Goal: Task Accomplishment & Management: Manage account settings

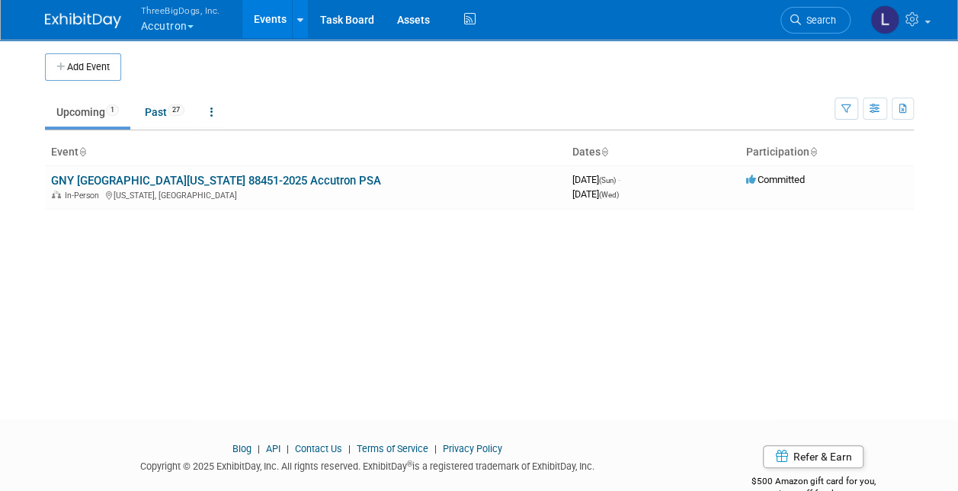
click at [168, 20] on button "ThreeBigDogs, Inc. Accutron" at bounding box center [189, 20] width 100 height 40
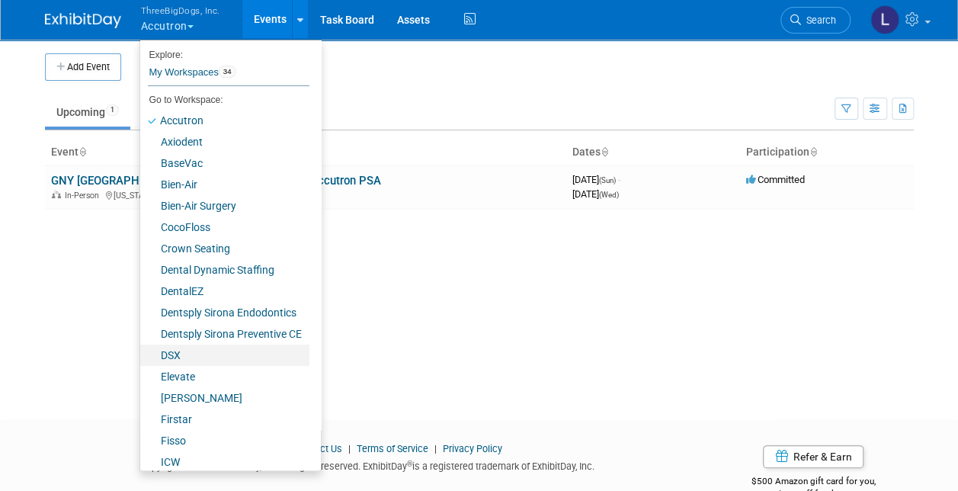
click at [192, 281] on link "DSX" at bounding box center [224, 354] width 169 height 21
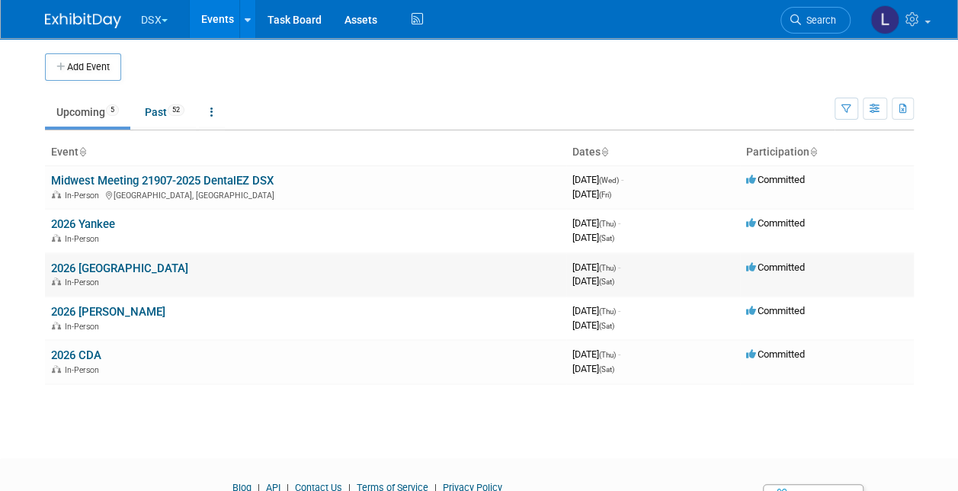
click at [91, 270] on link "2026 [GEOGRAPHIC_DATA]" at bounding box center [119, 268] width 137 height 14
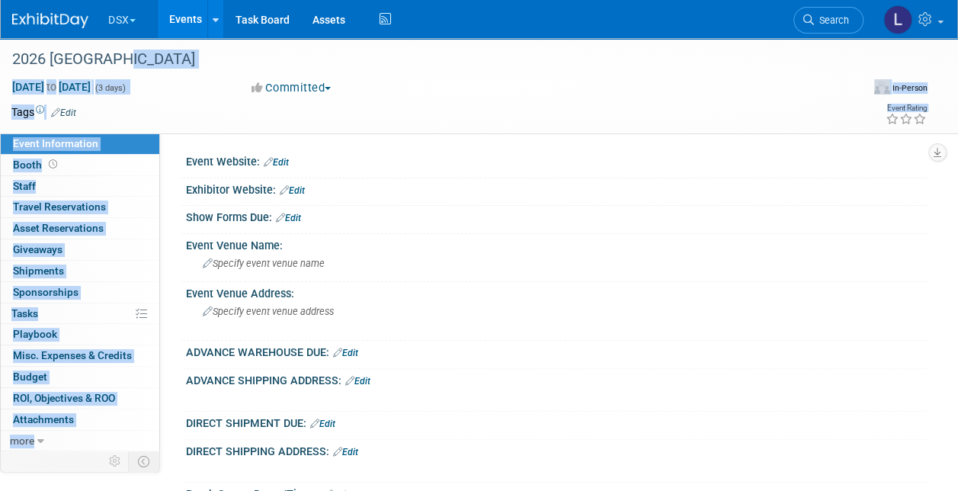
drag, startPoint x: 124, startPoint y: 55, endPoint x: -3, endPoint y: 55, distance: 127.3
click at [0, 55] on html "DSX Explore: My Workspaces 34 Go to Workspace: Accutron Axiodent BaseVac Bien-A…" at bounding box center [479, 245] width 958 height 491
click at [460, 81] on div "Committed Committed Considering Not Going Committed DCIM" at bounding box center [391, 88] width 290 height 17
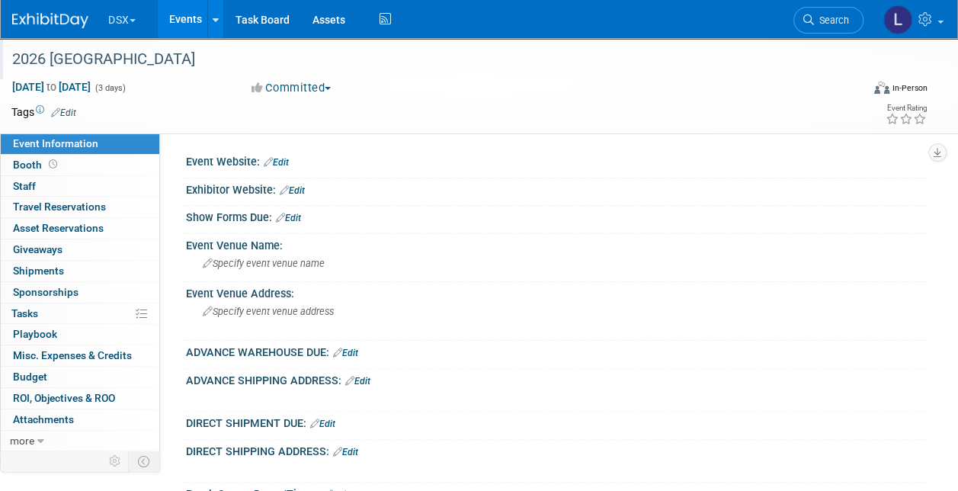
click at [113, 66] on div "2026 Chicago" at bounding box center [428, 59] width 842 height 27
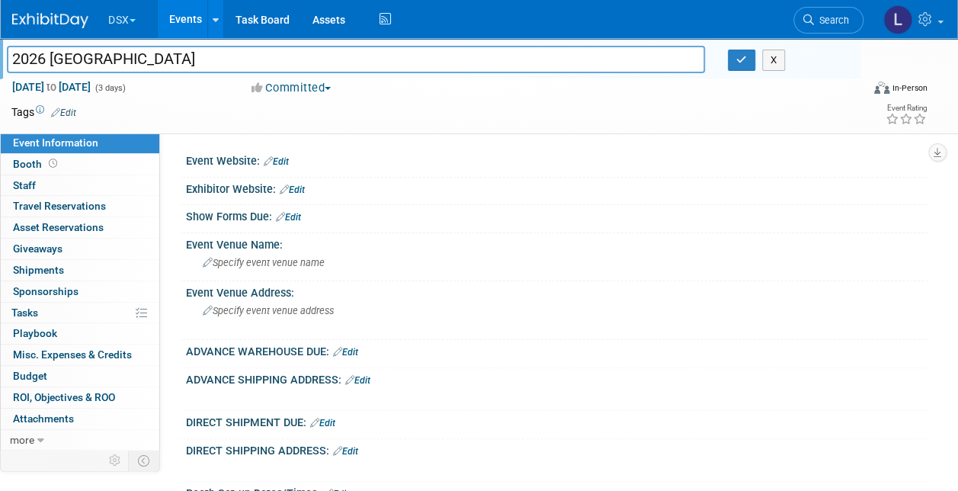
drag, startPoint x: 110, startPoint y: 56, endPoint x: 8, endPoint y: 55, distance: 101.4
click at [8, 55] on input "2026 Chicago" at bounding box center [356, 59] width 698 height 27
drag, startPoint x: 98, startPoint y: 60, endPoint x: 29, endPoint y: 64, distance: 68.7
click at [29, 64] on input "04081-2026 DentalEZ Chicago MidWinter" at bounding box center [356, 59] width 698 height 27
drag, startPoint x: 165, startPoint y: 53, endPoint x: 43, endPoint y: 67, distance: 122.7
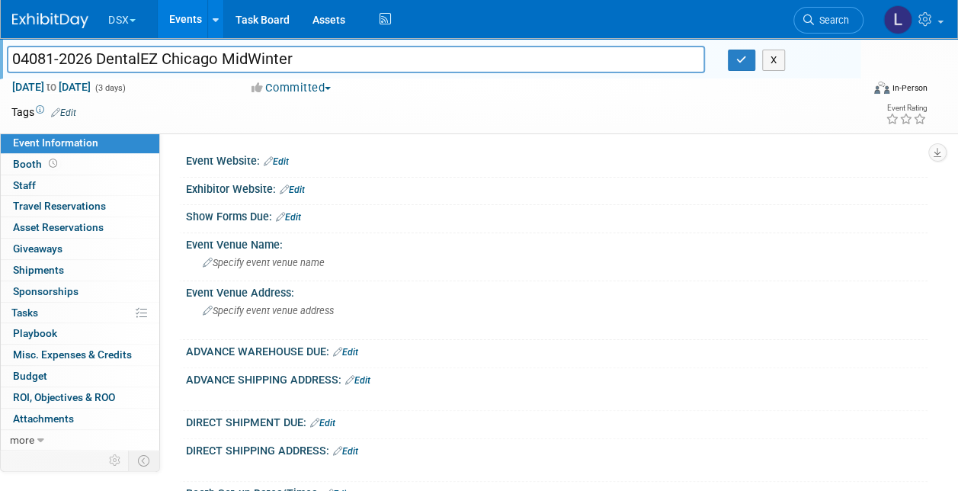
click at [0, 58] on html "DSX Explore: My Workspaces 34 Go to Workspace: Accutron Axiodent BaseVac Bien-A…" at bounding box center [479, 245] width 958 height 491
click at [213, 52] on input "Chicago MidWinter" at bounding box center [356, 59] width 698 height 27
type input "Chicago MidWinter 04081-2026 DentalEZ"
click at [732, 59] on button "button" at bounding box center [741, 60] width 27 height 21
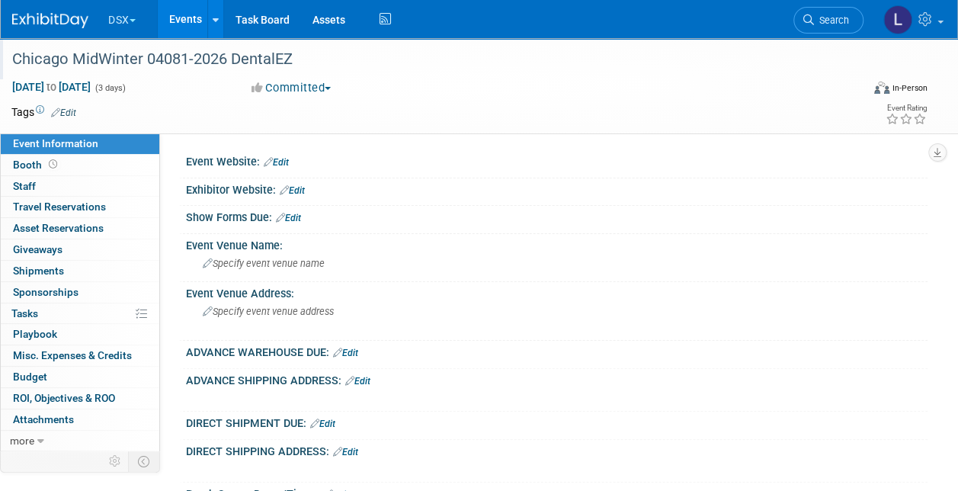
drag, startPoint x: 178, startPoint y: 13, endPoint x: 198, endPoint y: 30, distance: 26.5
click at [178, 13] on link "Events" at bounding box center [186, 19] width 56 height 38
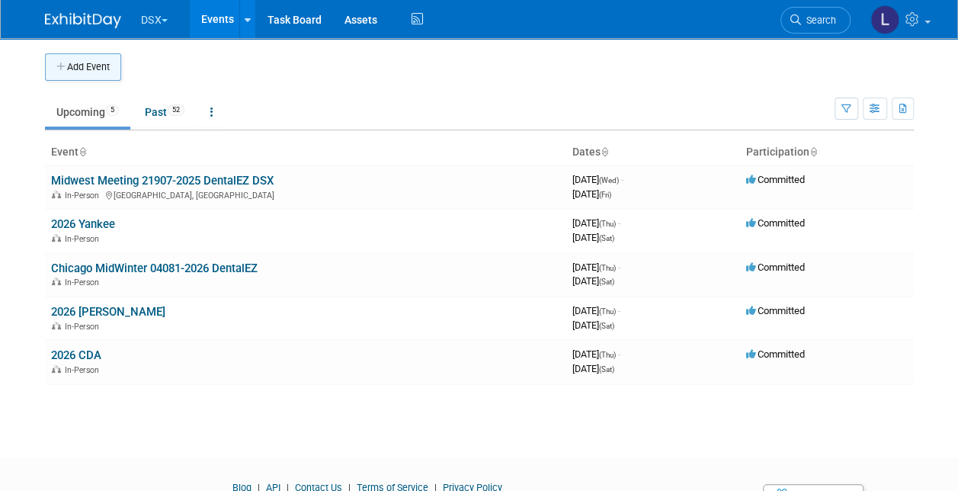
click at [82, 77] on button "Add Event" at bounding box center [83, 66] width 76 height 27
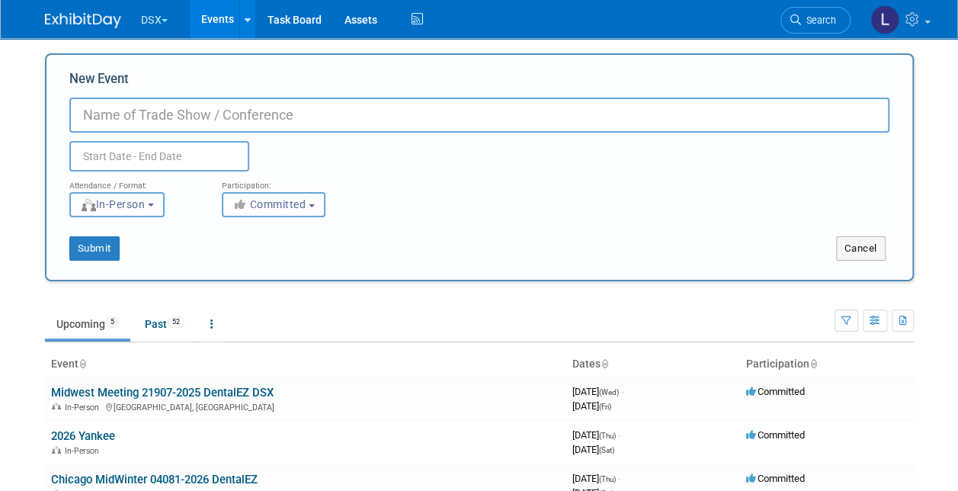
paste input "46893-2026 DentalEZ DSX Hawaii Dental"
drag, startPoint x: 248, startPoint y: 114, endPoint x: 56, endPoint y: 99, distance: 191.9
click at [56, 99] on div "New Event 46893-2026 DentalEZ DSX Hawaii Dental Duplicate Event Warning Attenda…" at bounding box center [479, 167] width 869 height 228
click at [260, 122] on input "Hawaii Dental" at bounding box center [479, 115] width 820 height 35
paste input "46893-2026 DentalEZ DSX"
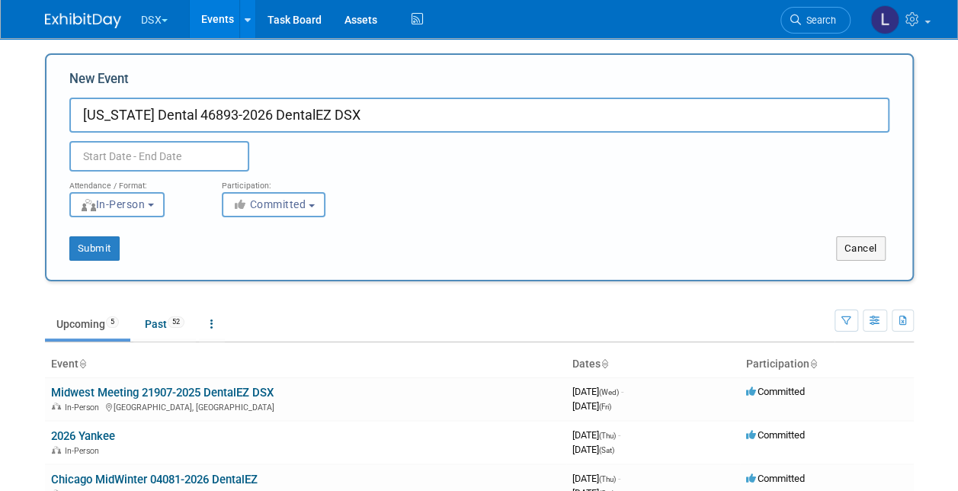
click at [347, 109] on input "Hawaii Dental 46893-2026 DentalEZ DSX" at bounding box center [479, 115] width 820 height 35
type input "Hawaii Dental 46893-2026 DentalEZ"
click at [213, 149] on input "text" at bounding box center [159, 156] width 180 height 30
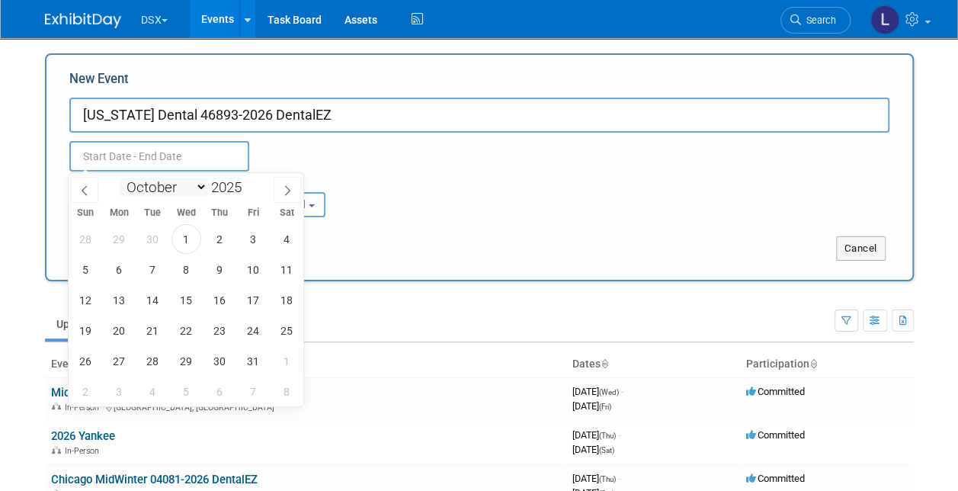
click at [199, 186] on select "January February March April May June July August September October November De…" at bounding box center [164, 187] width 88 height 19
select select "0"
click at [120, 178] on select "January February March April May June July August September October November De…" at bounding box center [164, 187] width 88 height 19
click at [248, 184] on span at bounding box center [247, 182] width 11 height 9
type input "2026"
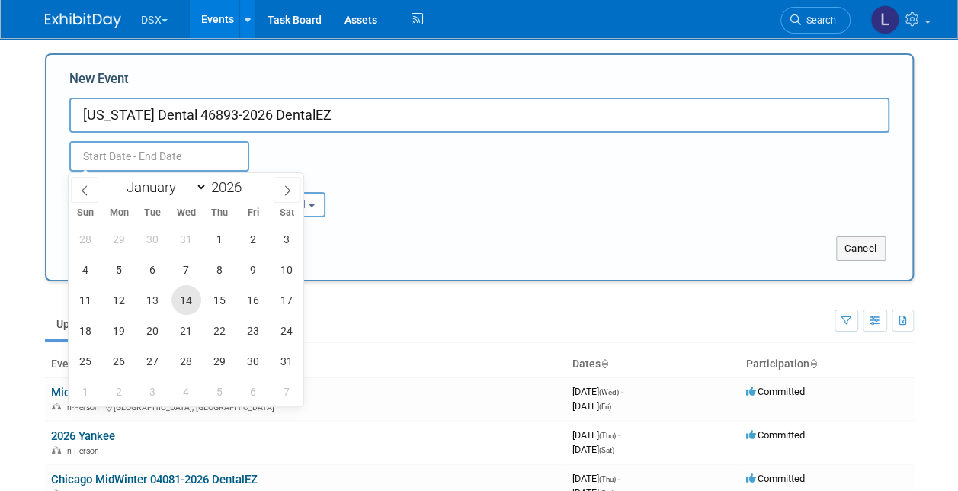
click at [187, 306] on span "14" at bounding box center [186, 300] width 30 height 30
click at [259, 306] on span "16" at bounding box center [254, 300] width 30 height 30
type input "[DATE] to [DATE]"
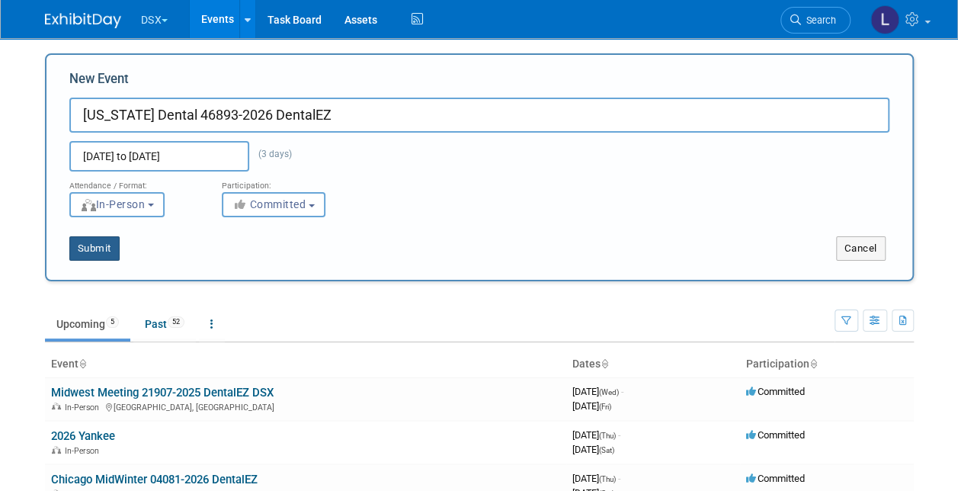
click at [104, 249] on button "Submit" at bounding box center [94, 248] width 50 height 24
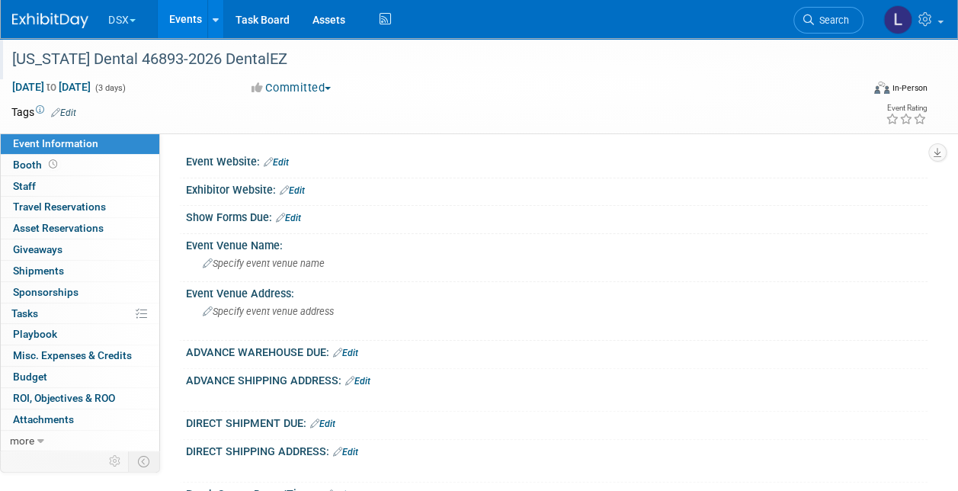
click at [268, 58] on div "[US_STATE] Dental 46893-2026 DentalEZ" at bounding box center [428, 59] width 842 height 27
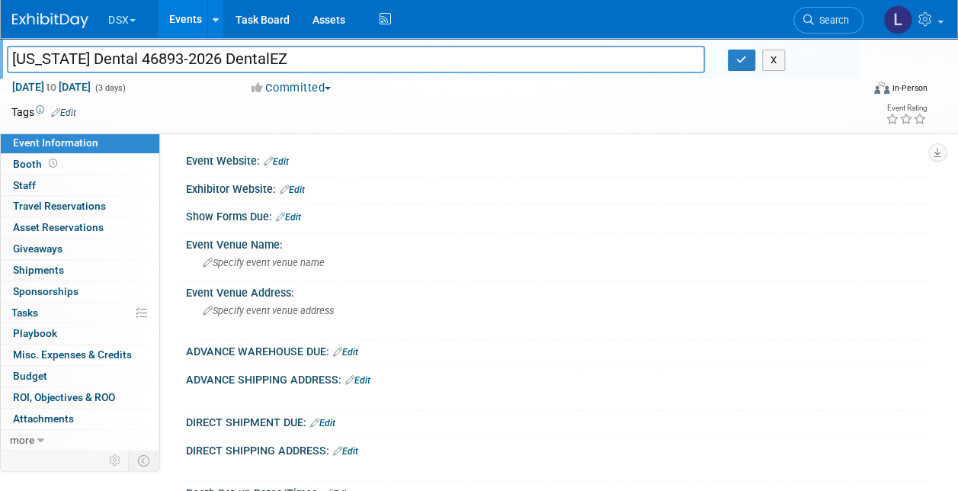
drag, startPoint x: 273, startPoint y: 58, endPoint x: 12, endPoint y: 64, distance: 260.7
click at [12, 64] on input "[US_STATE] Dental 46893-2026 DentalEZ" at bounding box center [356, 59] width 698 height 27
click at [190, 17] on link "Events" at bounding box center [186, 19] width 56 height 38
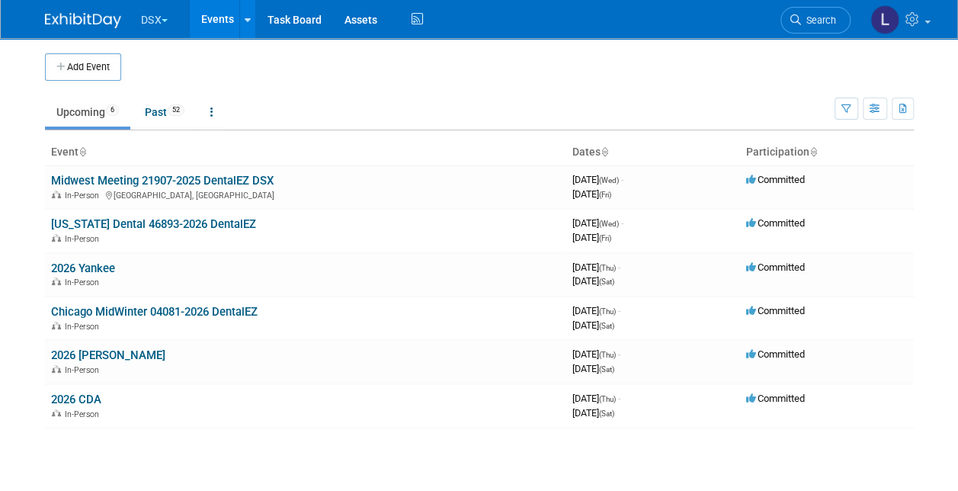
drag, startPoint x: 102, startPoint y: 267, endPoint x: 125, endPoint y: 286, distance: 29.8
click at [102, 267] on link "2026 Yankee" at bounding box center [83, 268] width 64 height 14
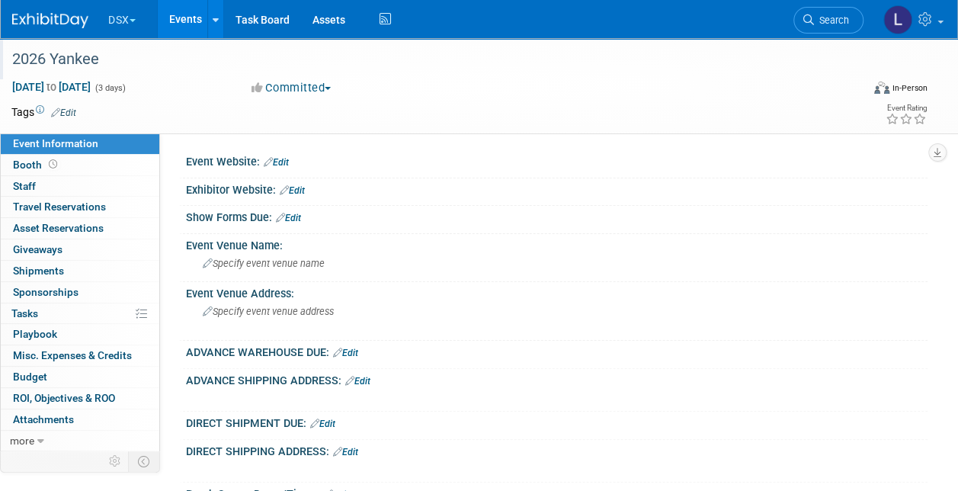
click at [163, 59] on div "2026 Yankee" at bounding box center [428, 59] width 842 height 27
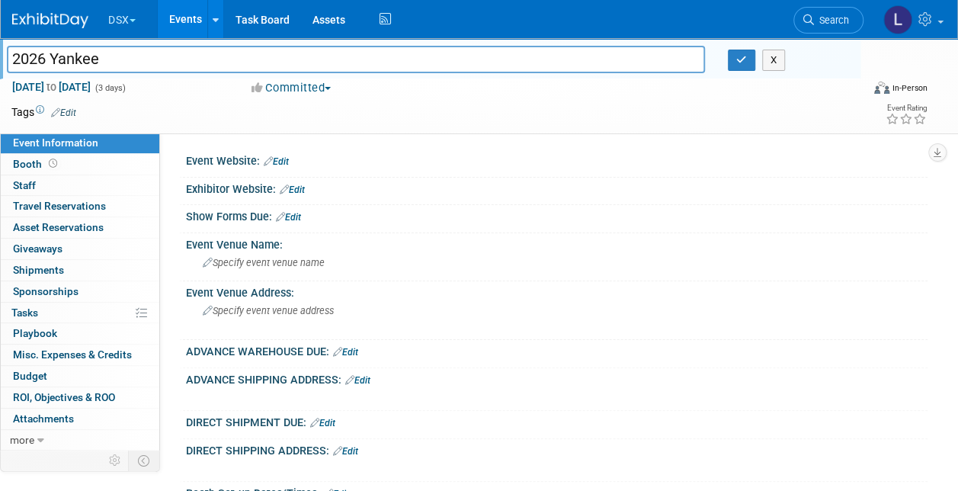
drag, startPoint x: 89, startPoint y: 61, endPoint x: -3, endPoint y: 58, distance: 92.3
click at [0, 58] on html "DSX Explore: My Workspaces 34 Go to Workspace: Accutron Axiodent BaseVac Bien-A…" at bounding box center [479, 245] width 958 height 491
drag, startPoint x: 165, startPoint y: 59, endPoint x: -1, endPoint y: 67, distance: 165.6
click at [0, 67] on html "DSX Explore: My Workspaces 34 Go to Workspace: Accutron Axiodent BaseVac Bien-A…" at bounding box center [479, 245] width 958 height 491
click at [155, 59] on input "Yankee Dental" at bounding box center [356, 59] width 698 height 27
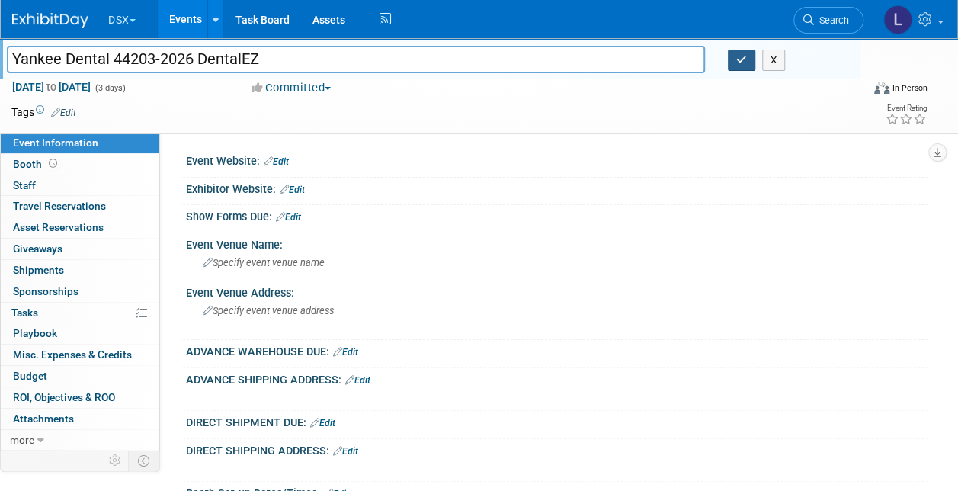
type input "Yankee Dental 44203-2026 DentalEZ"
click at [738, 56] on icon "button" at bounding box center [741, 60] width 11 height 10
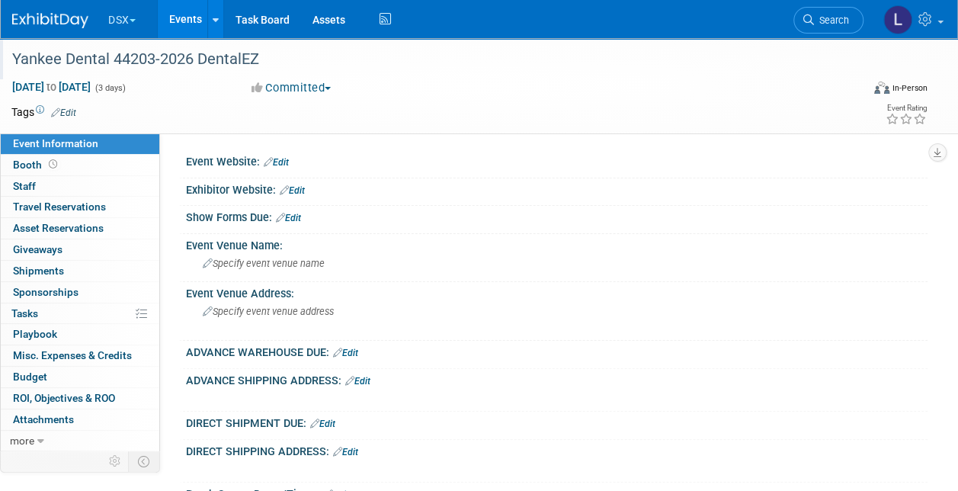
click at [189, 24] on link "Events" at bounding box center [186, 19] width 56 height 38
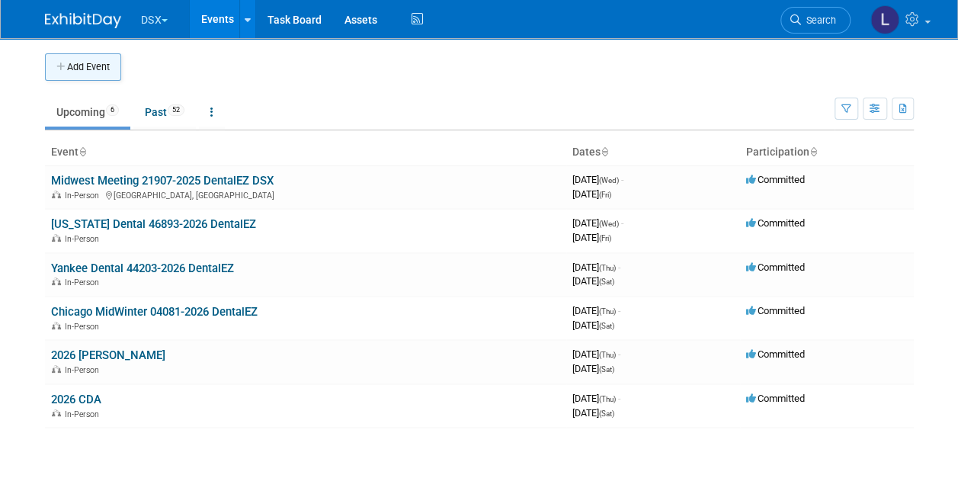
click at [102, 68] on button "Add Event" at bounding box center [83, 66] width 76 height 27
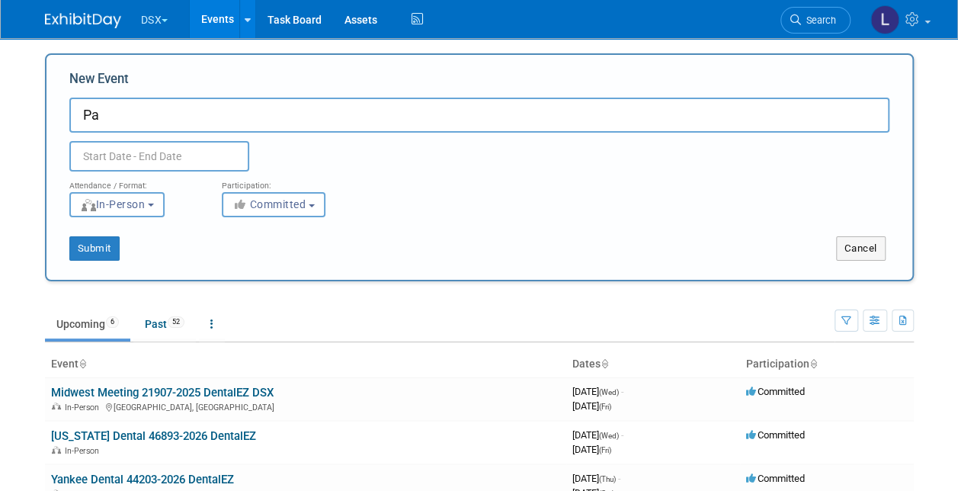
type input "P"
type input "Pacific Dental Conference 2026 DentalEZ"
click at [153, 157] on input "text" at bounding box center [159, 156] width 180 height 30
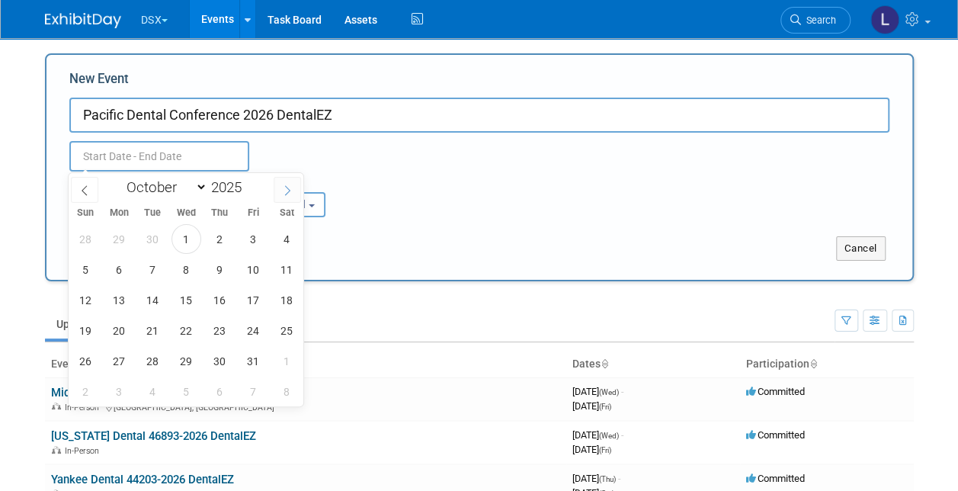
click at [287, 194] on icon at bounding box center [287, 190] width 11 height 11
click at [287, 193] on icon at bounding box center [287, 190] width 11 height 11
select select "11"
click at [287, 193] on icon at bounding box center [287, 190] width 11 height 11
type input "2026"
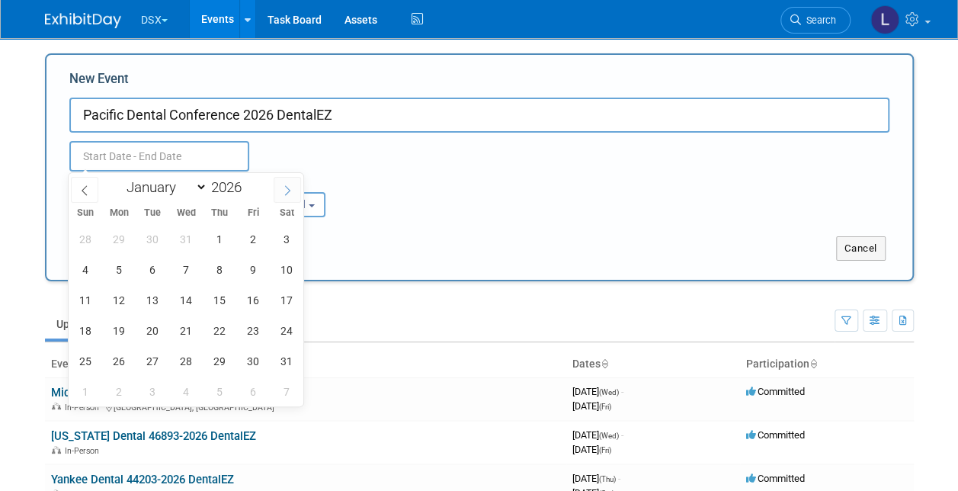
click at [287, 193] on icon at bounding box center [287, 190] width 11 height 11
click at [79, 187] on icon at bounding box center [84, 190] width 11 height 11
select select "0"
click at [219, 236] on span "1" at bounding box center [220, 239] width 30 height 30
click at [223, 232] on span "1" at bounding box center [220, 239] width 30 height 30
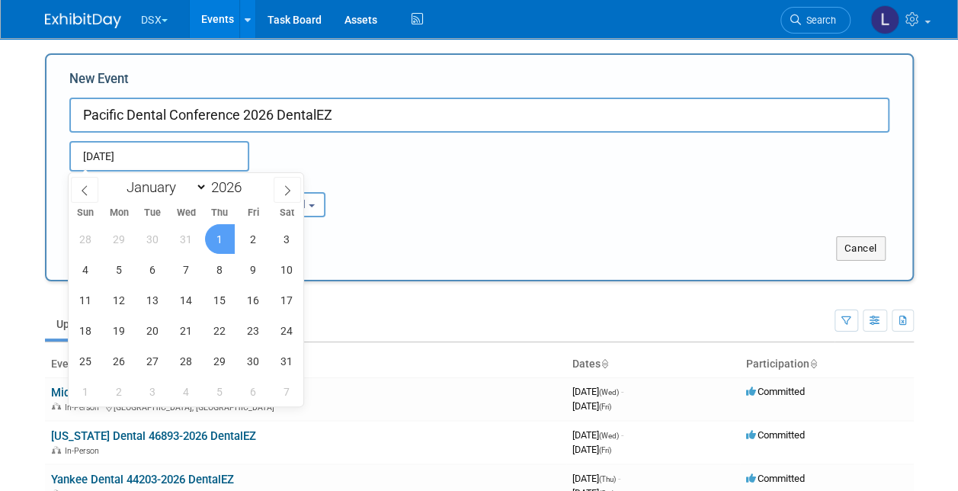
type input "Jan 1, 2026 to Jan 1, 2026"
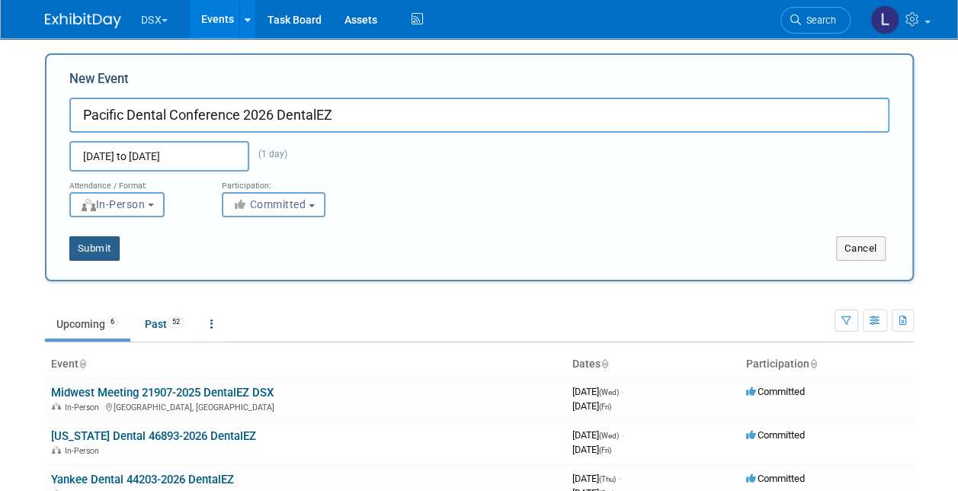
click at [101, 244] on button "Submit" at bounding box center [94, 248] width 50 height 24
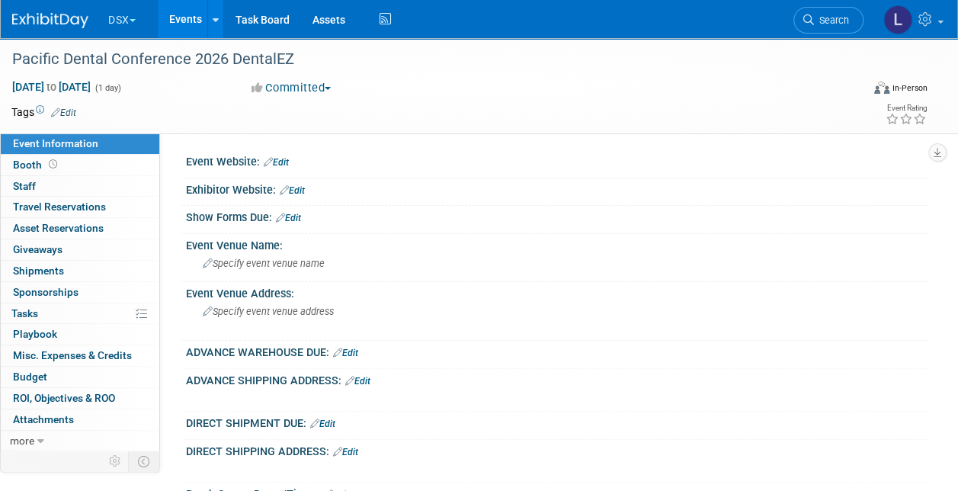
click at [186, 18] on link "Events" at bounding box center [186, 19] width 56 height 38
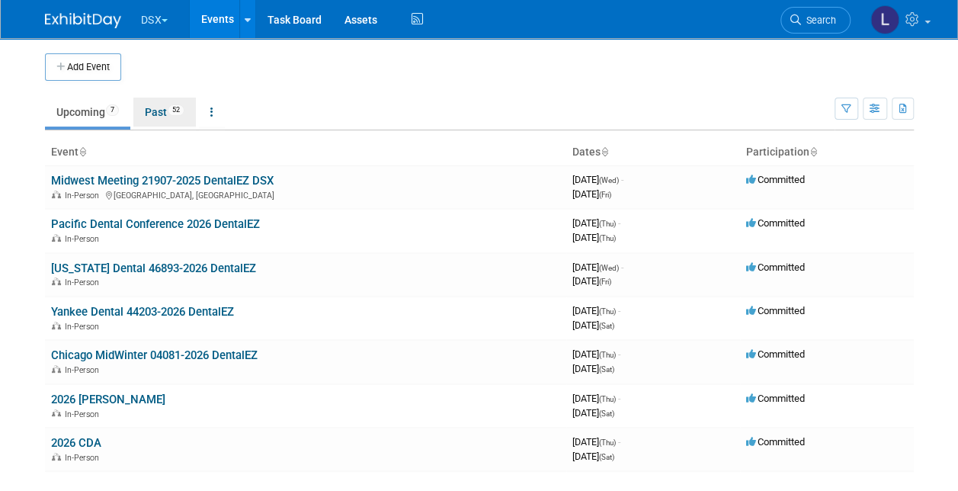
click at [157, 113] on link "Past 52" at bounding box center [164, 112] width 62 height 29
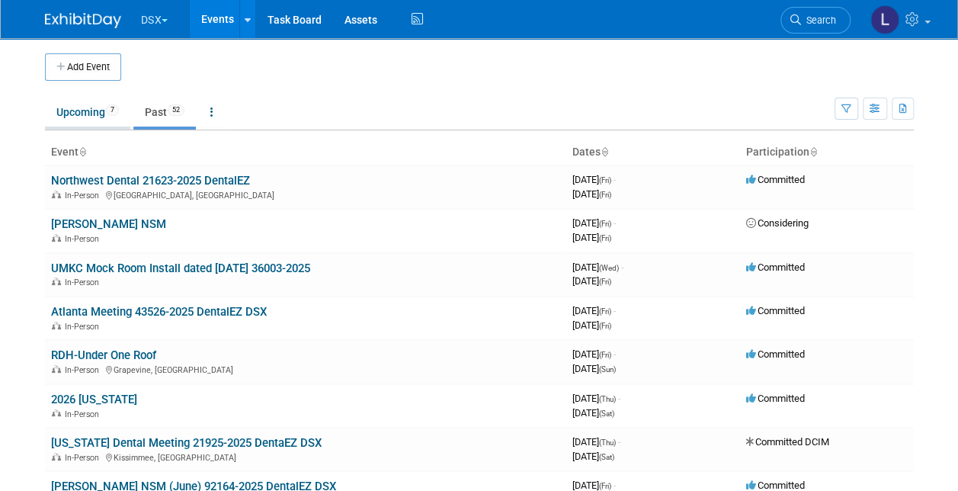
click at [72, 111] on link "Upcoming 7" at bounding box center [87, 112] width 85 height 29
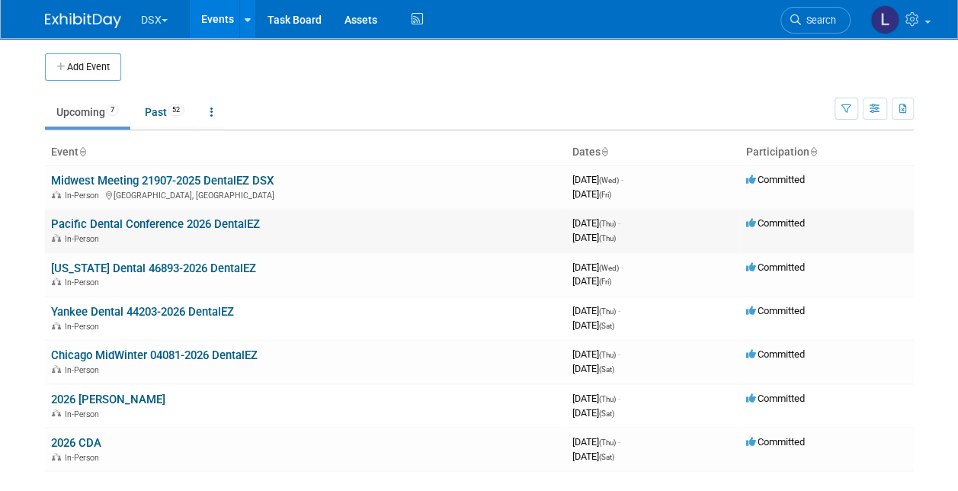
click at [153, 223] on link "Pacific Dental Conference 2026 DentalEZ" at bounding box center [155, 224] width 209 height 14
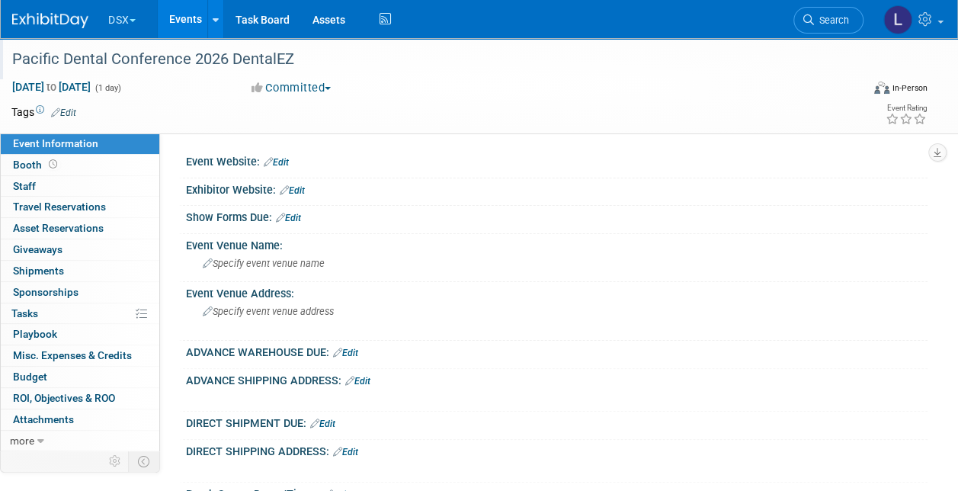
click at [191, 56] on div "Pacific Dental Conference 2026 DentalEZ" at bounding box center [428, 59] width 842 height 27
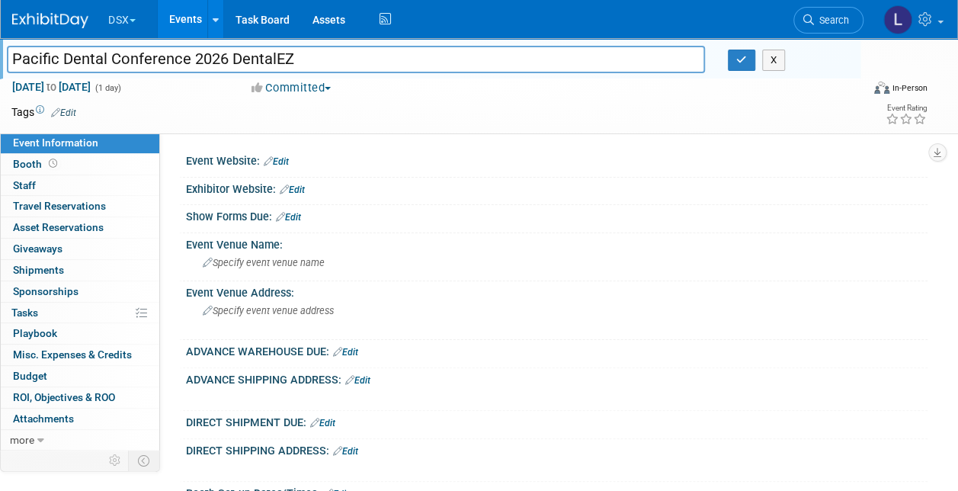
click at [191, 59] on input "Pacific Dental Conference 2026 DentalEZ" at bounding box center [356, 59] width 698 height 27
type input "Pacific Dental Conference [DATE] DentalEZ"
click at [740, 66] on button "button" at bounding box center [741, 60] width 27 height 21
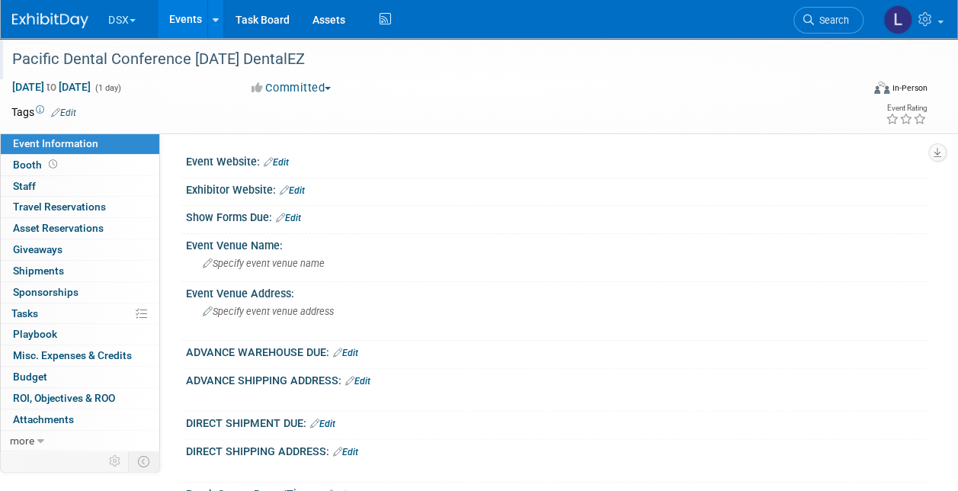
click at [191, 18] on link "Events" at bounding box center [186, 19] width 56 height 38
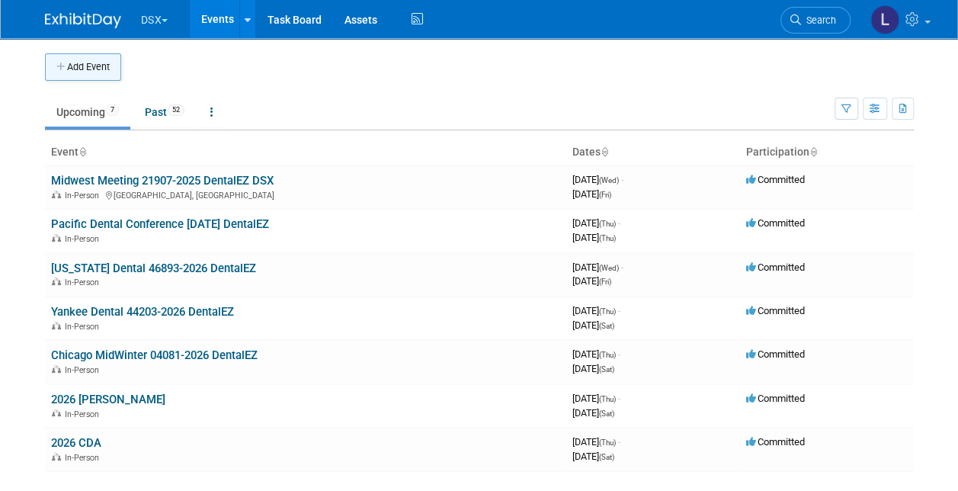
click at [98, 70] on button "Add Event" at bounding box center [83, 66] width 76 height 27
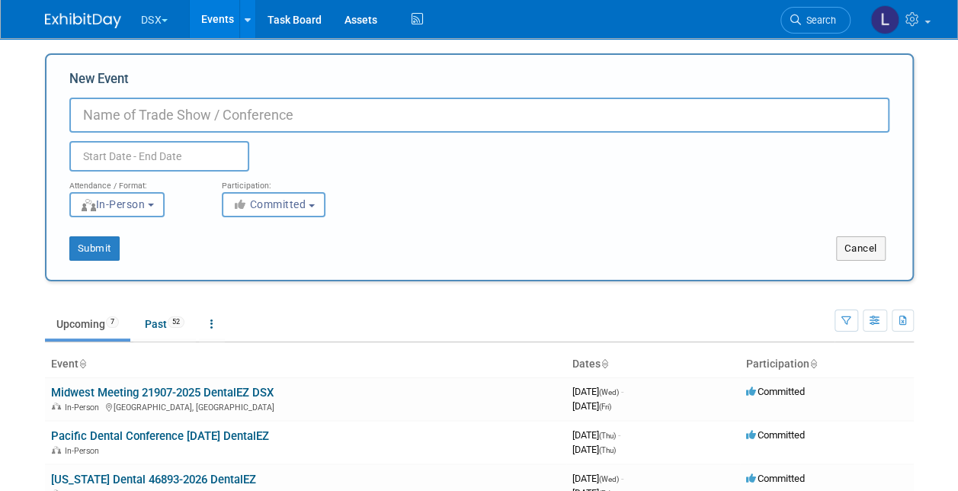
click at [124, 111] on input "New Event" at bounding box center [479, 115] width 820 height 35
type input "ADEA [DATE] DentalEZ"
click at [171, 159] on input "text" at bounding box center [159, 156] width 180 height 30
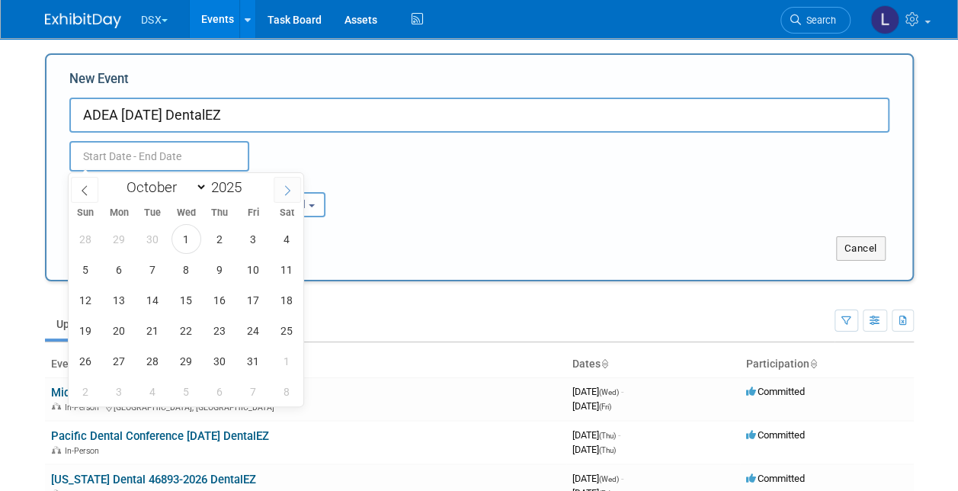
click at [285, 193] on icon at bounding box center [287, 190] width 11 height 11
select select "11"
click at [285, 193] on icon at bounding box center [287, 190] width 11 height 11
type input "2026"
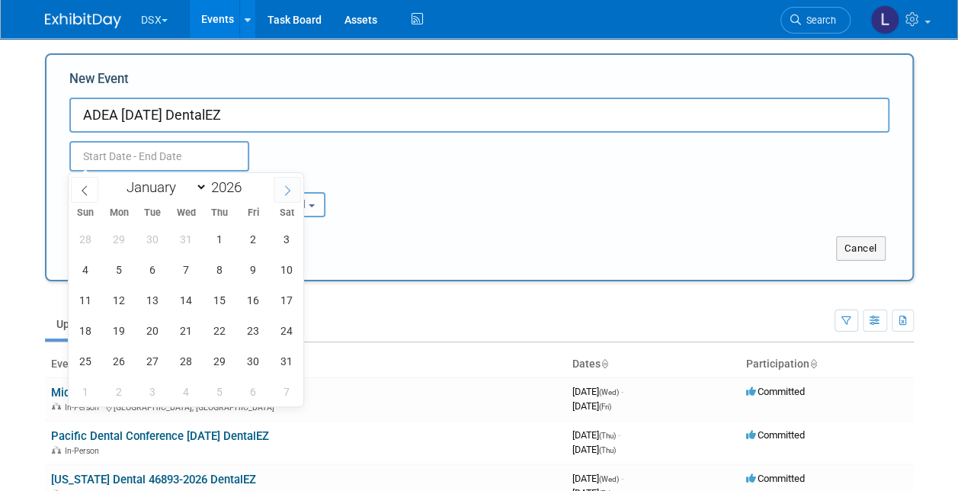
click at [285, 193] on icon at bounding box center [287, 190] width 11 height 11
select select "2"
click at [88, 236] on span "1" at bounding box center [86, 239] width 30 height 30
click at [93, 236] on span "1" at bounding box center [86, 239] width 30 height 30
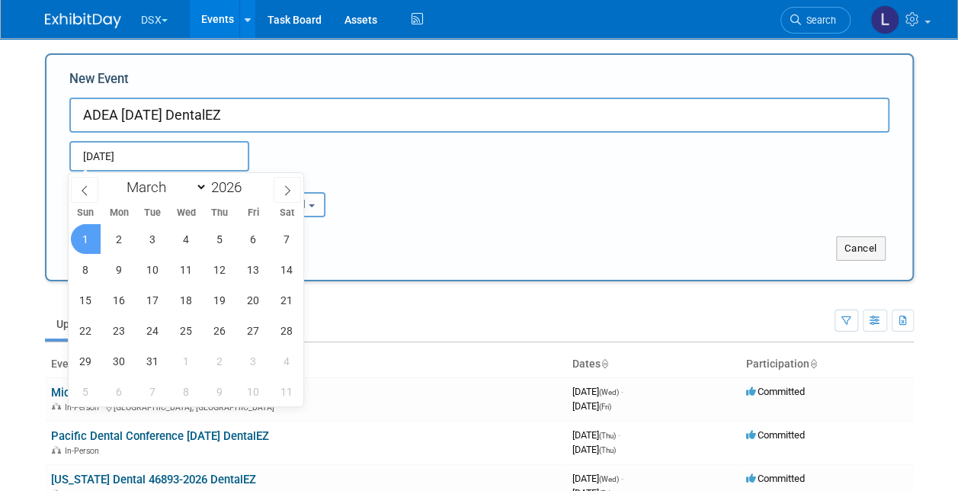
type input "Mar 1, 2026 to Mar 1, 2026"
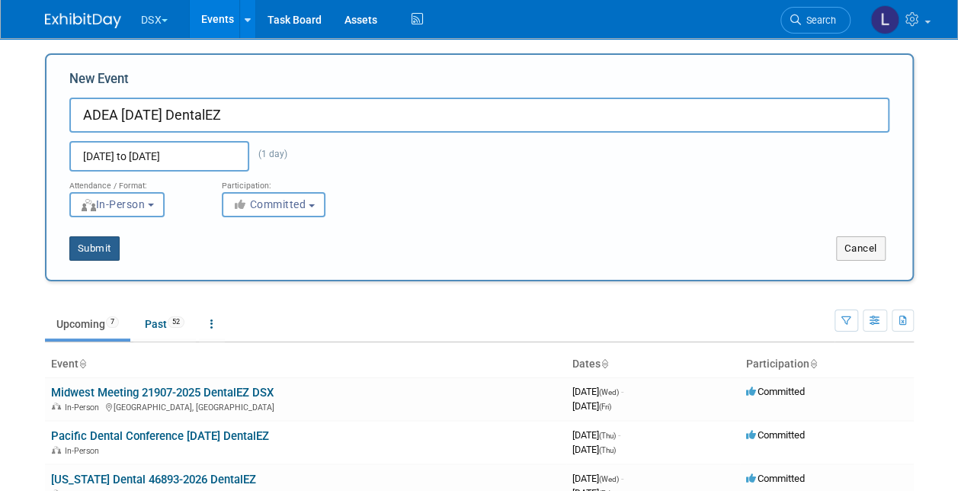
click at [94, 246] on button "Submit" at bounding box center [94, 248] width 50 height 24
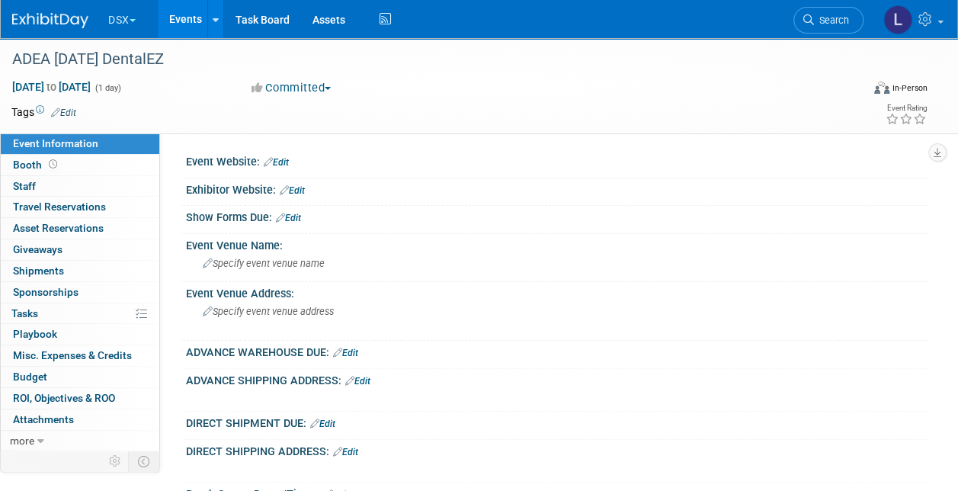
click at [187, 18] on link "Events" at bounding box center [186, 19] width 56 height 38
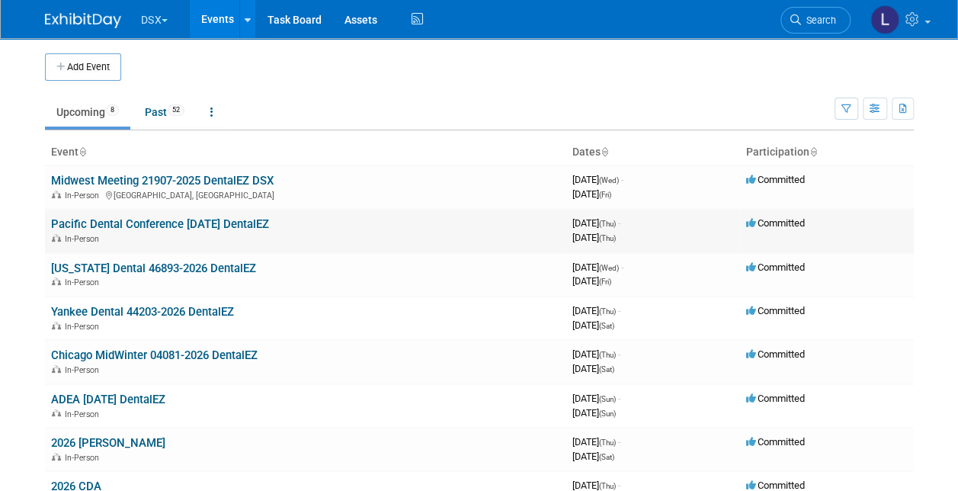
click at [145, 226] on link "Pacific Dental Conference [DATE] DentalEZ" at bounding box center [160, 224] width 218 height 14
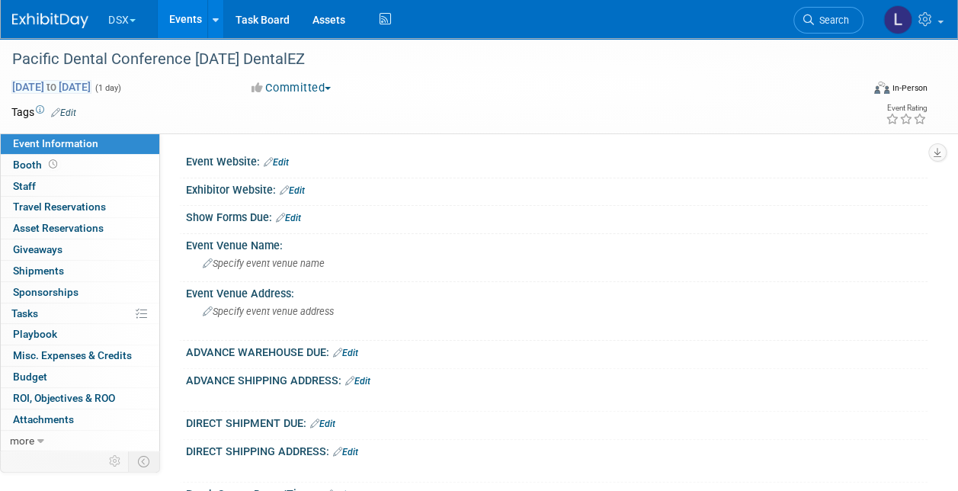
click at [91, 88] on span "[DATE] to [DATE]" at bounding box center [51, 87] width 80 height 14
type input "Jan 1, 2026"
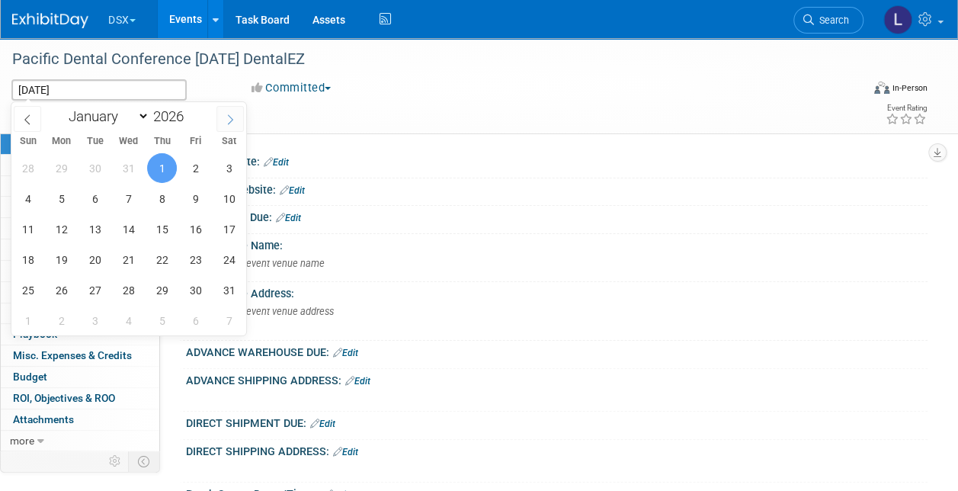
click at [234, 117] on icon at bounding box center [230, 119] width 11 height 11
select select "2"
click at [31, 166] on span "1" at bounding box center [28, 168] width 30 height 30
type input "Mar 1, 2026"
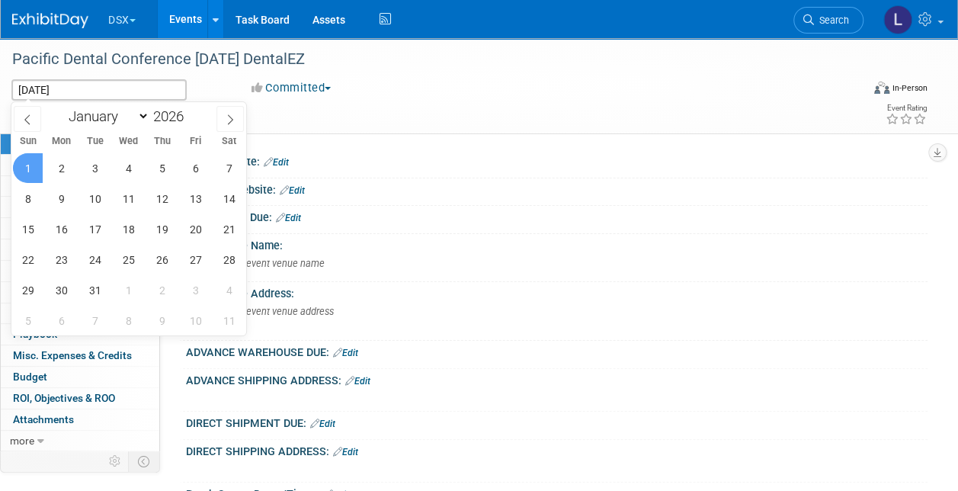
click at [29, 167] on span "1" at bounding box center [28, 168] width 30 height 30
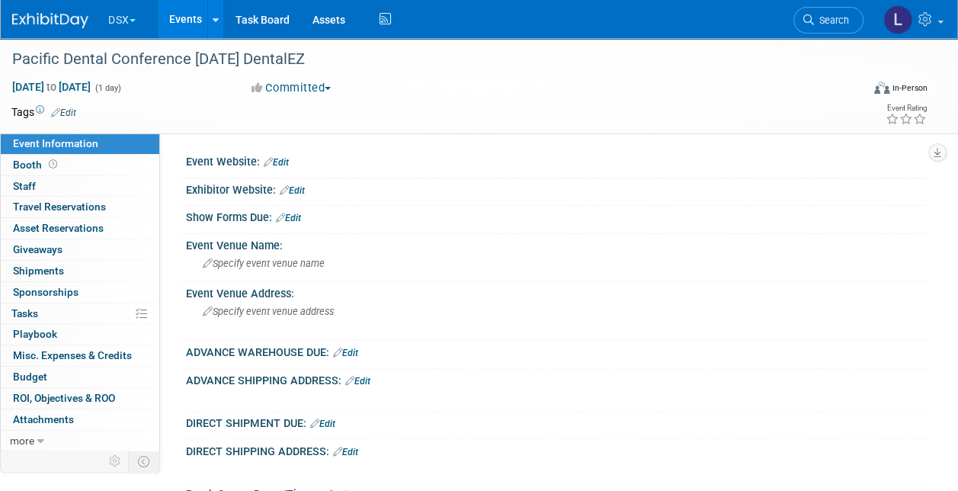
click at [201, 20] on link "Events" at bounding box center [186, 19] width 56 height 38
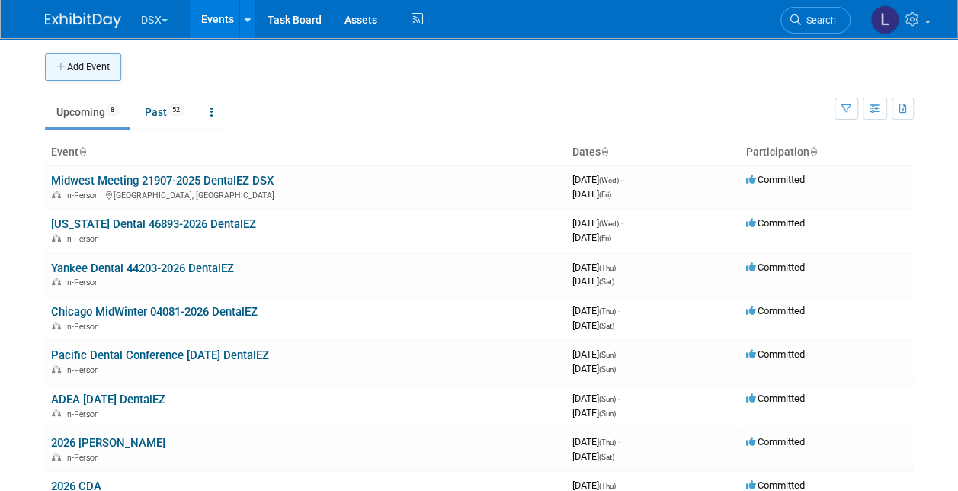
click at [94, 61] on button "Add Event" at bounding box center [83, 66] width 76 height 27
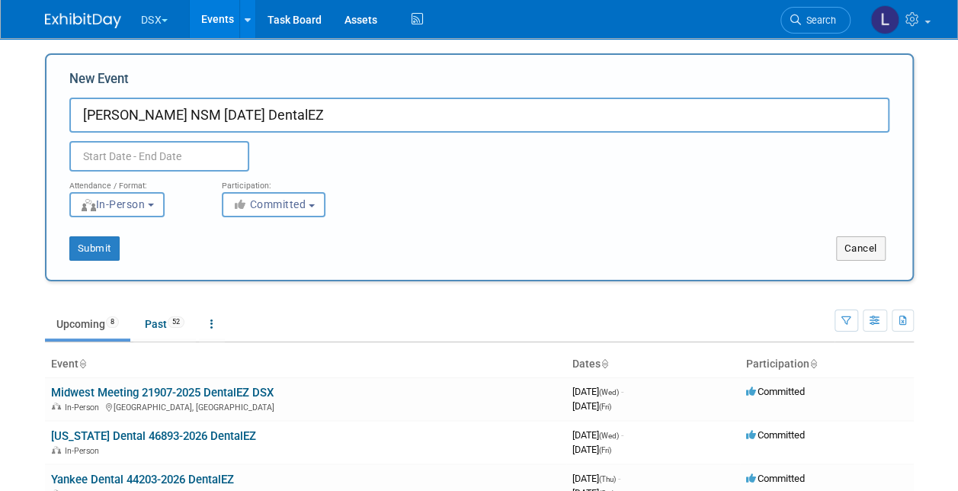
type input "[PERSON_NAME] NSM [DATE] DentalEZ"
click at [181, 165] on input "text" at bounding box center [159, 156] width 180 height 30
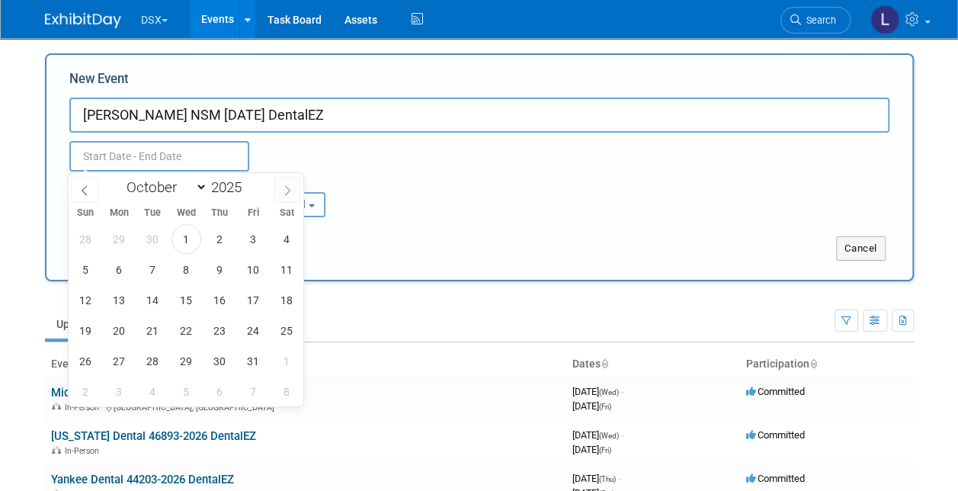
click at [284, 187] on icon at bounding box center [287, 190] width 11 height 11
select select "11"
click at [284, 187] on icon at bounding box center [287, 190] width 11 height 11
type input "2026"
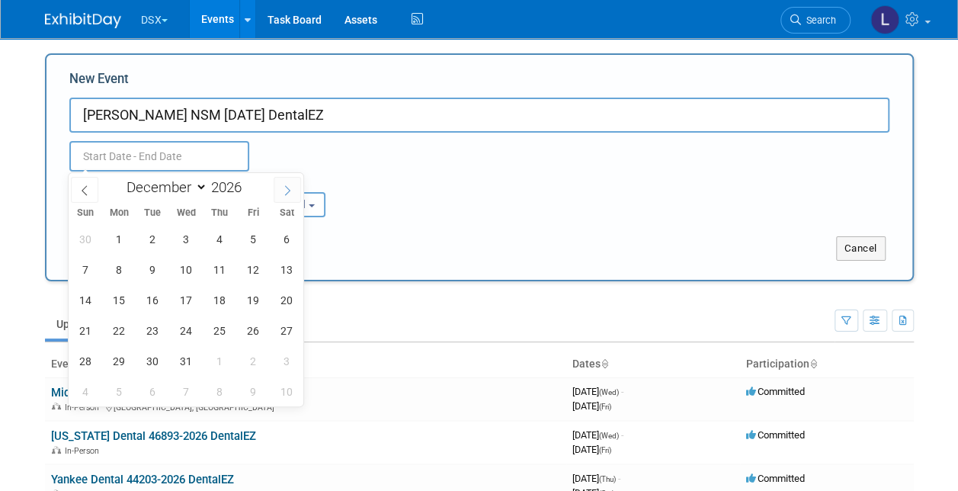
click at [284, 187] on icon at bounding box center [287, 190] width 11 height 11
click at [285, 187] on icon at bounding box center [287, 190] width 11 height 11
select select "2"
click at [158, 267] on span "10" at bounding box center [153, 270] width 30 height 30
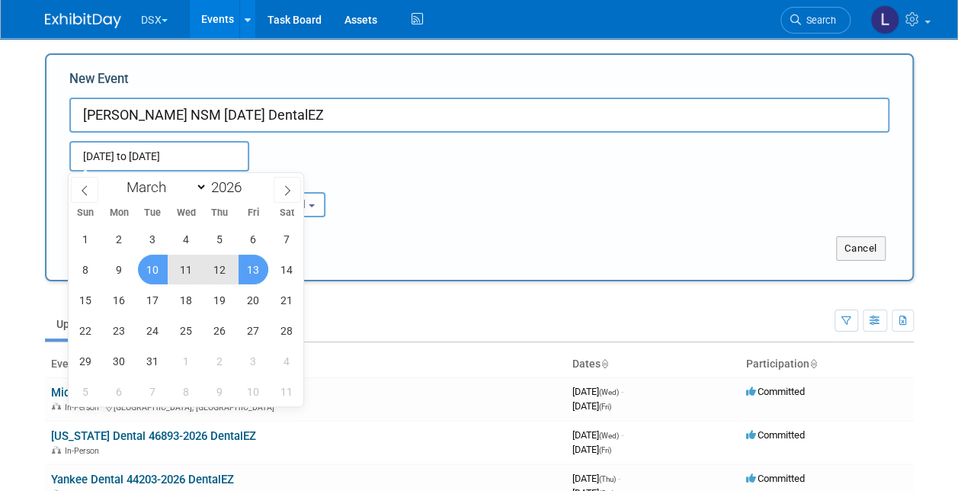
click at [257, 267] on span "13" at bounding box center [254, 270] width 30 height 30
type input "Mar 10, 2026 to Mar 13, 2026"
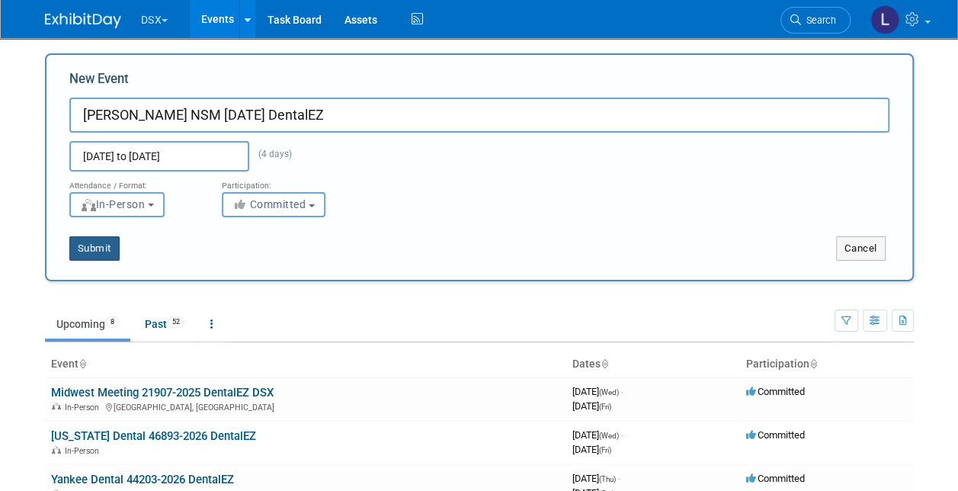
click at [104, 244] on button "Submit" at bounding box center [94, 248] width 50 height 24
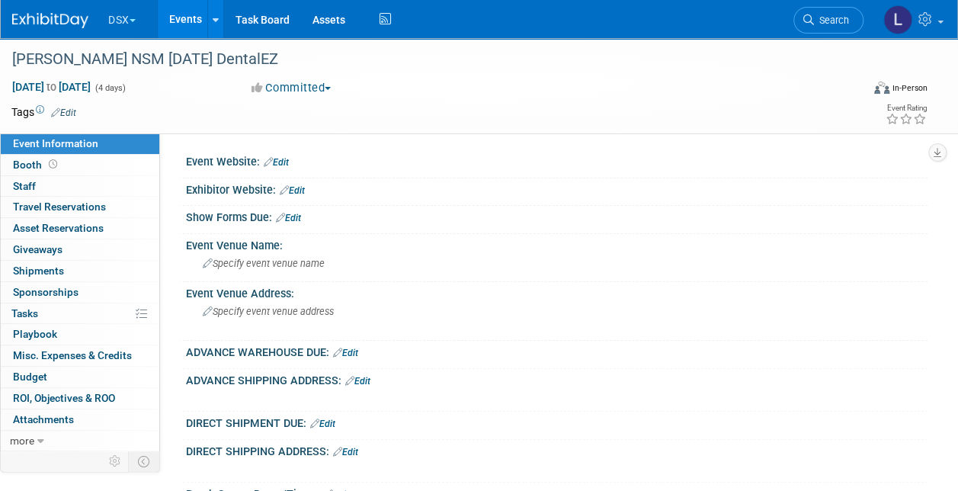
click at [189, 18] on link "Events" at bounding box center [186, 19] width 56 height 38
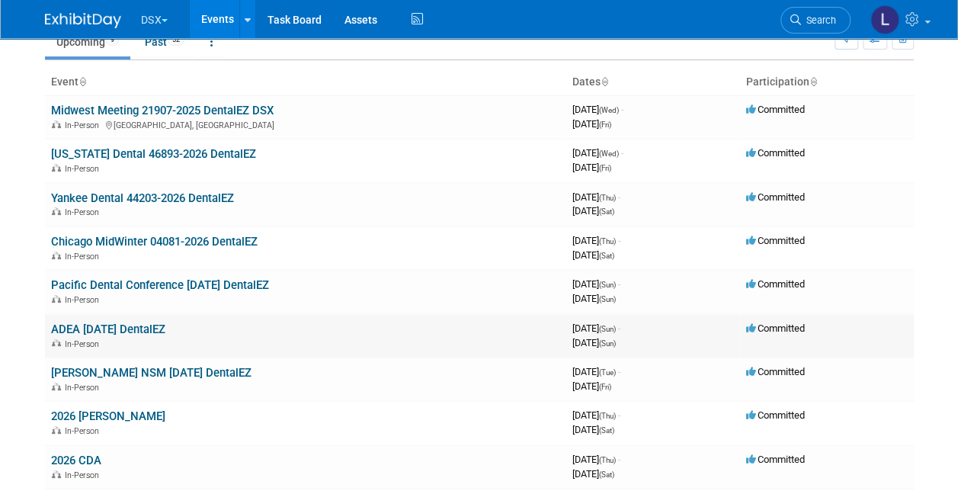
scroll to position [152, 0]
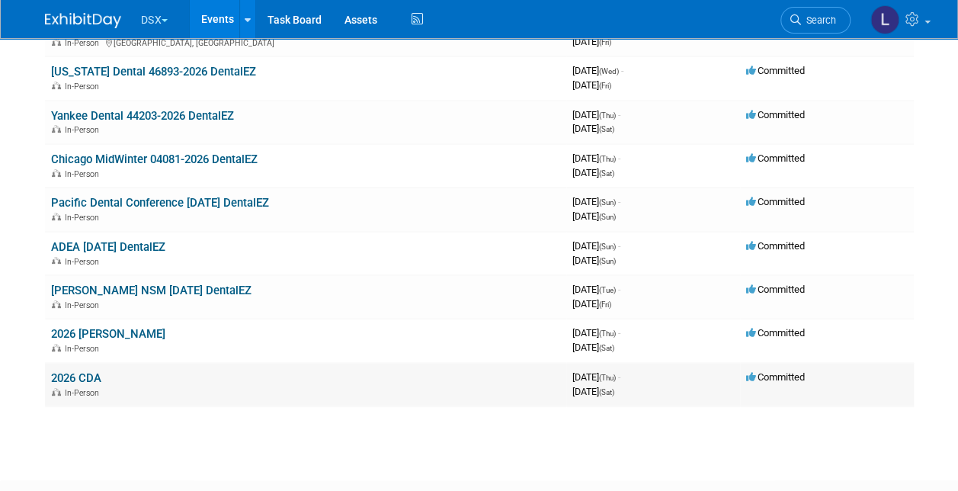
click at [79, 381] on link "2026 CDA" at bounding box center [76, 378] width 50 height 14
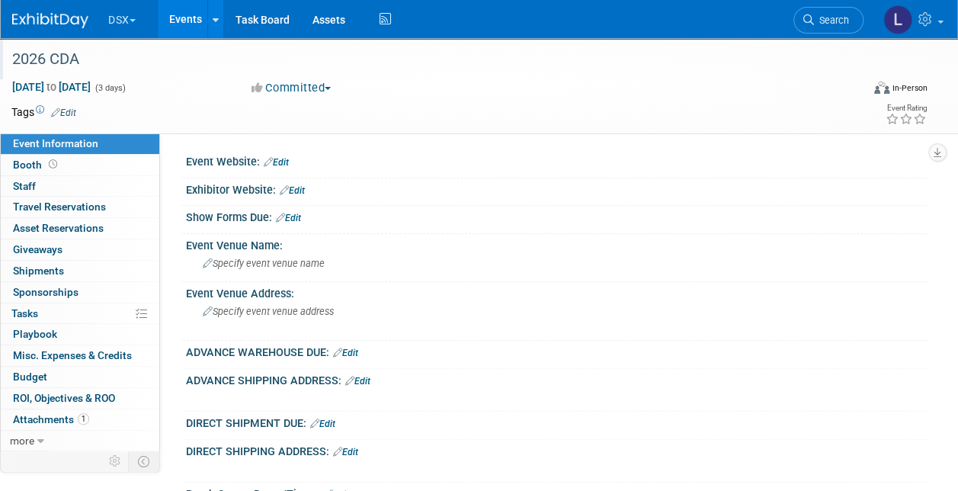
click at [94, 52] on div "2026 CDA" at bounding box center [428, 59] width 842 height 27
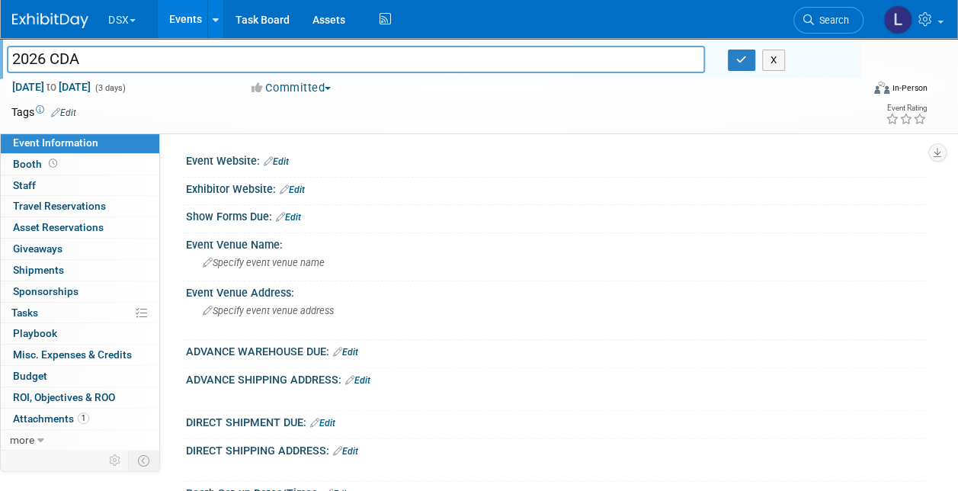
drag, startPoint x: 61, startPoint y: 58, endPoint x: -3, endPoint y: 58, distance: 64.0
click at [0, 58] on html "DSX Explore: My Workspaces 34 Go to Workspace: Accutron Axiodent BaseVac Bien-A…" at bounding box center [479, 245] width 958 height 491
drag, startPoint x: 163, startPoint y: 56, endPoint x: 7, endPoint y: 56, distance: 156.2
click at [7, 56] on input "61749-2026 DentalEZ CDA Anaheim" at bounding box center [356, 59] width 698 height 27
click at [177, 62] on input "CDA Anaheim" at bounding box center [356, 59] width 698 height 27
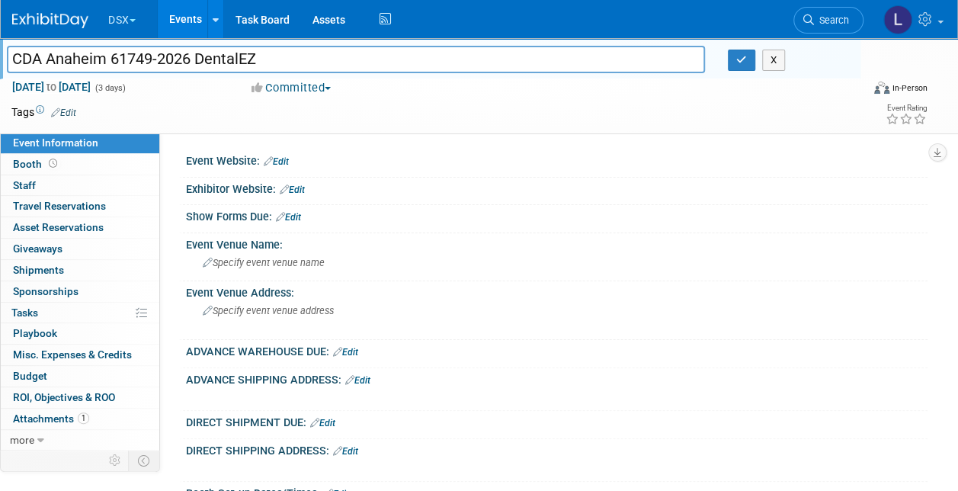
drag, startPoint x: 234, startPoint y: 59, endPoint x: 4, endPoint y: 62, distance: 230.2
click at [4, 62] on div "CDA Anaheim 61749-2026 DentalEZ" at bounding box center [355, 61] width 721 height 23
type input "CDA Anaheim 61749-2026 DentalEZ"
click at [747, 61] on button "button" at bounding box center [741, 60] width 27 height 21
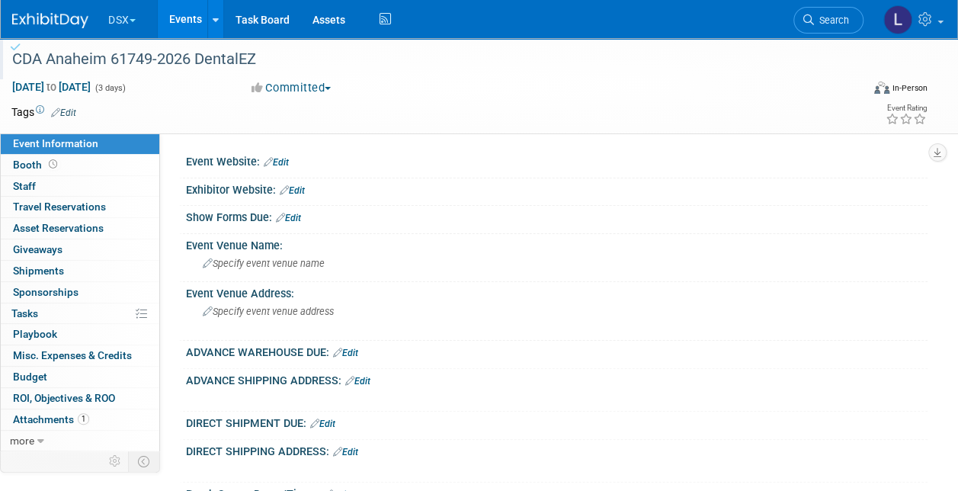
click at [187, 19] on link "Events" at bounding box center [186, 19] width 56 height 38
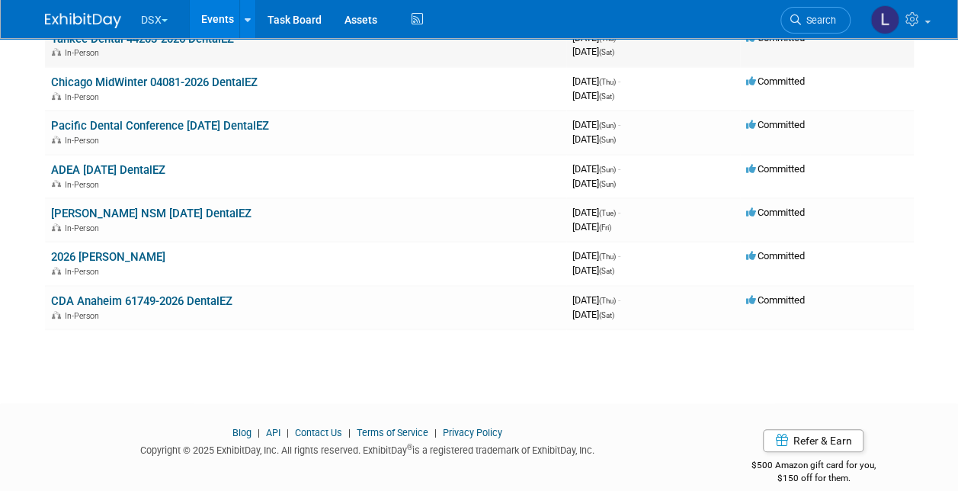
scroll to position [247, 0]
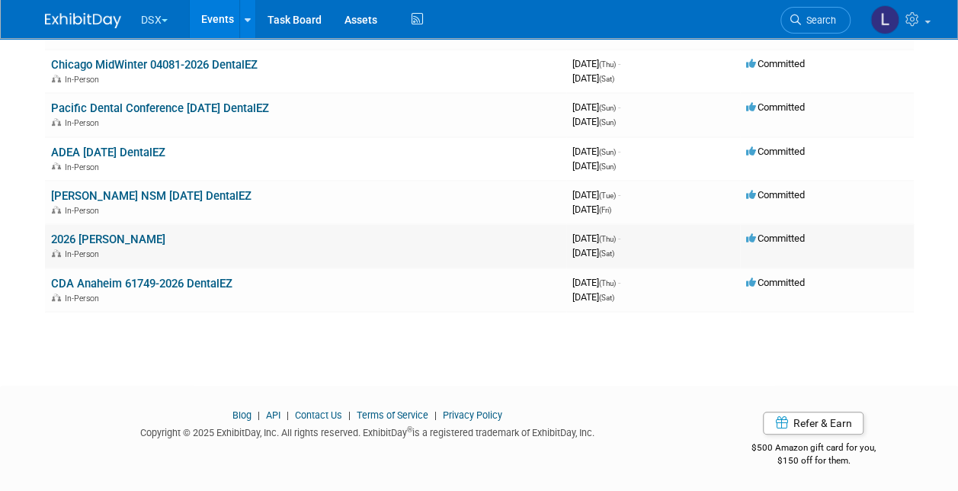
click at [82, 233] on link "2026 Hinman" at bounding box center [108, 239] width 114 height 14
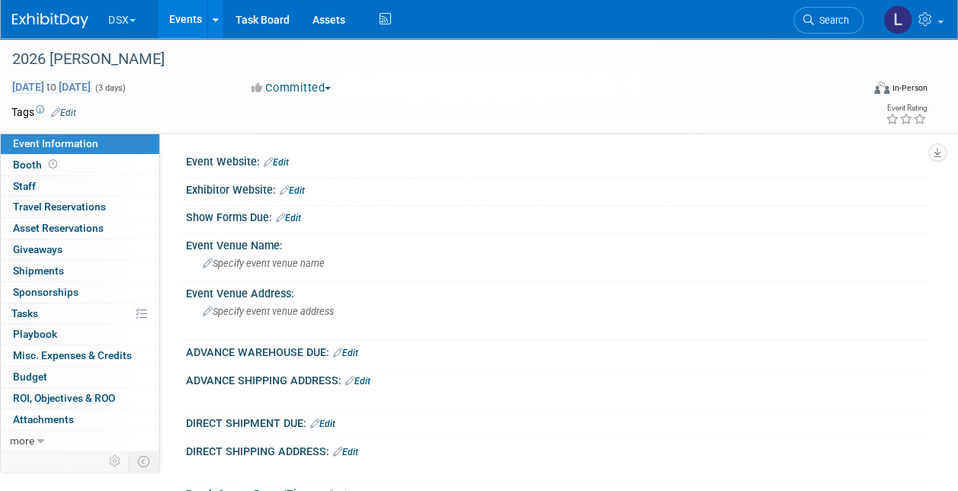
drag, startPoint x: 162, startPoint y: 60, endPoint x: 114, endPoint y: 81, distance: 51.5
click at [162, 60] on div "2026 Hinman" at bounding box center [428, 59] width 842 height 27
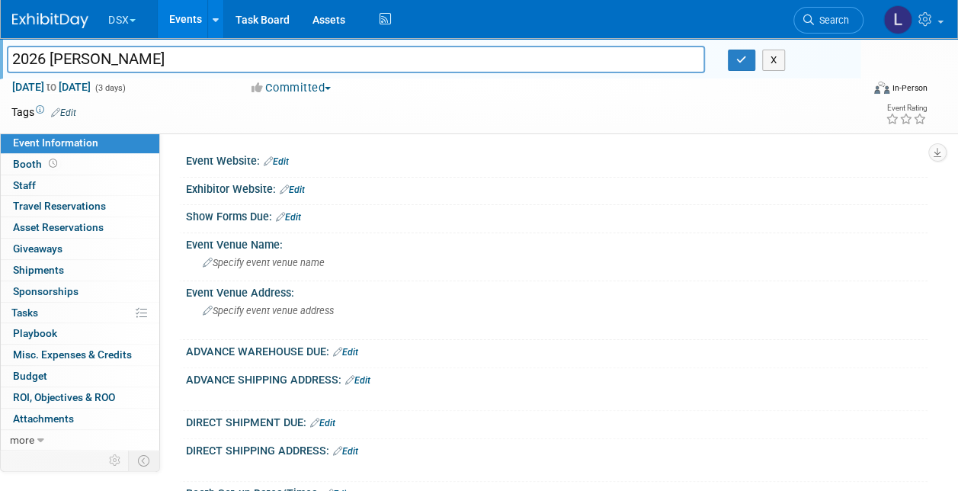
drag, startPoint x: 108, startPoint y: 56, endPoint x: -3, endPoint y: 53, distance: 111.3
click at [0, 53] on html "DSX Explore: My Workspaces 34 Go to Workspace: Accutron Axiodent BaseVac Bien-A…" at bounding box center [479, 245] width 958 height 491
paste input "47601-2026 DentalEZ"
drag, startPoint x: 165, startPoint y: 55, endPoint x: 4, endPoint y: 61, distance: 161.7
click at [4, 61] on div "47601-2026 DentalEZ Hinman" at bounding box center [355, 61] width 721 height 23
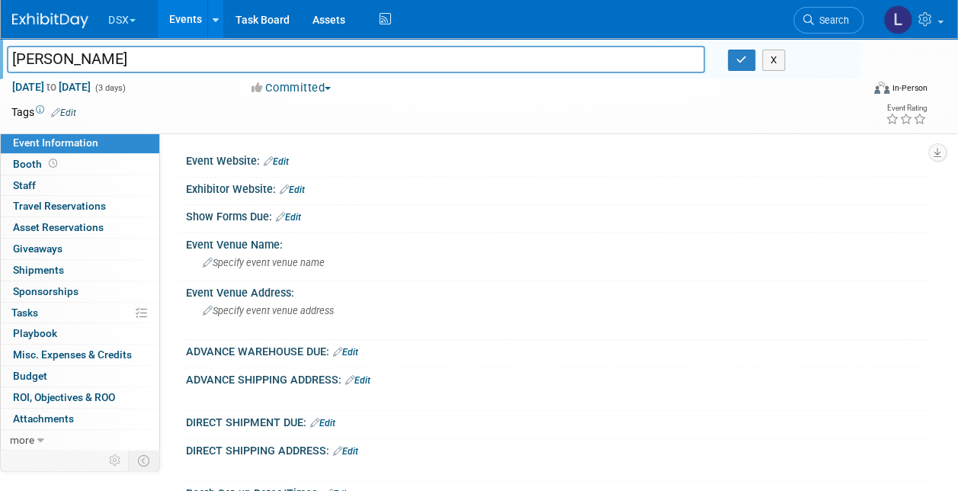
click at [140, 72] on input "Hinman" at bounding box center [356, 59] width 698 height 27
paste input "47601-2026 DentalEZ"
drag, startPoint x: 230, startPoint y: 57, endPoint x: -3, endPoint y: 65, distance: 233.3
click at [0, 65] on html "DSX Explore: My Workspaces 34 Go to Workspace: Accutron Axiodent BaseVac Bien-A…" at bounding box center [479, 245] width 958 height 491
type input "[PERSON_NAME] 47601-2026 DentalEZ"
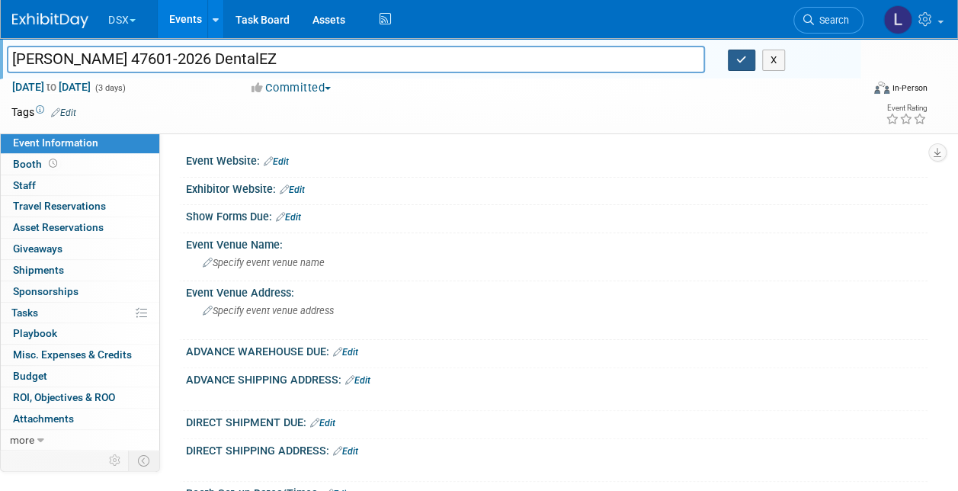
click at [736, 59] on icon "button" at bounding box center [741, 60] width 11 height 10
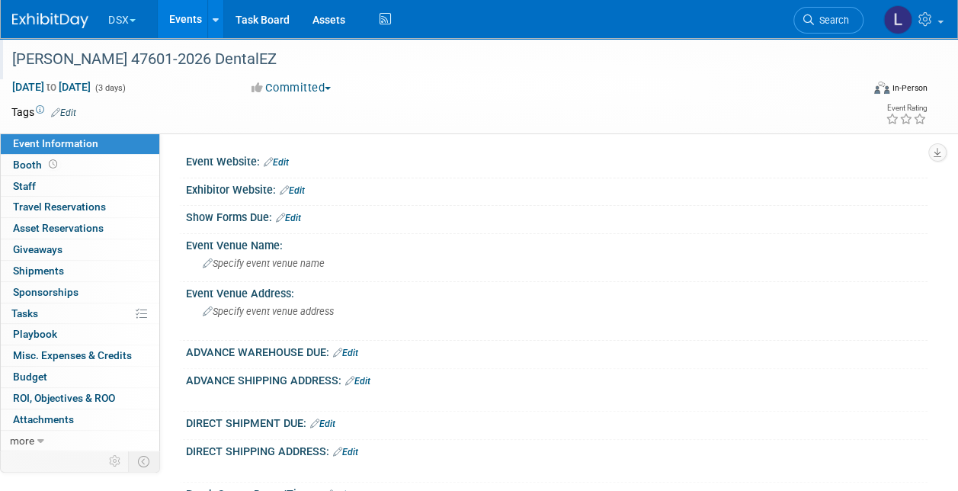
click at [178, 21] on link "Events" at bounding box center [186, 19] width 56 height 38
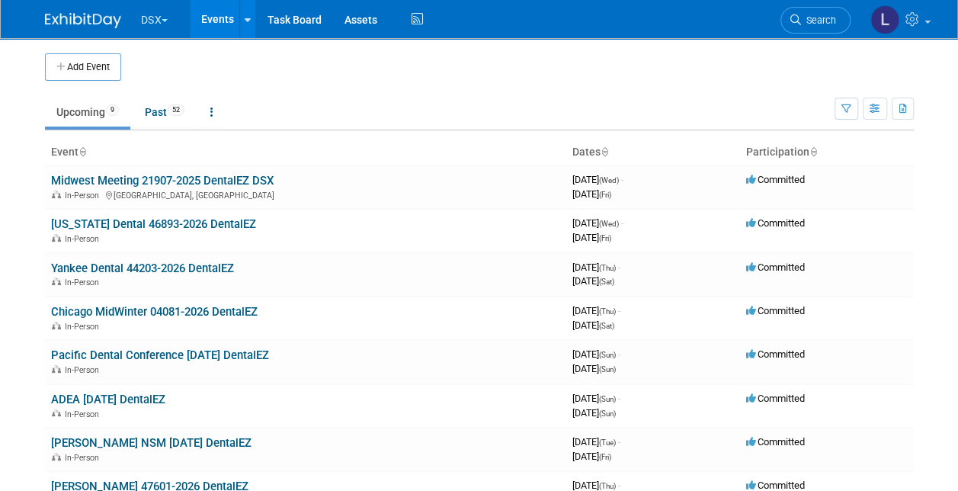
click at [133, 223] on link "[US_STATE] Dental 46893-2026 DentalEZ" at bounding box center [153, 224] width 205 height 14
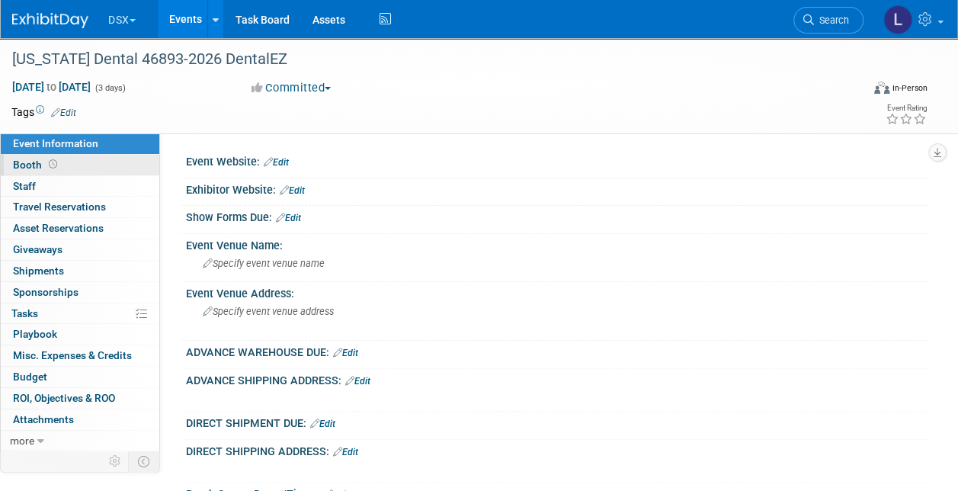
click at [21, 166] on span "Booth" at bounding box center [36, 165] width 47 height 12
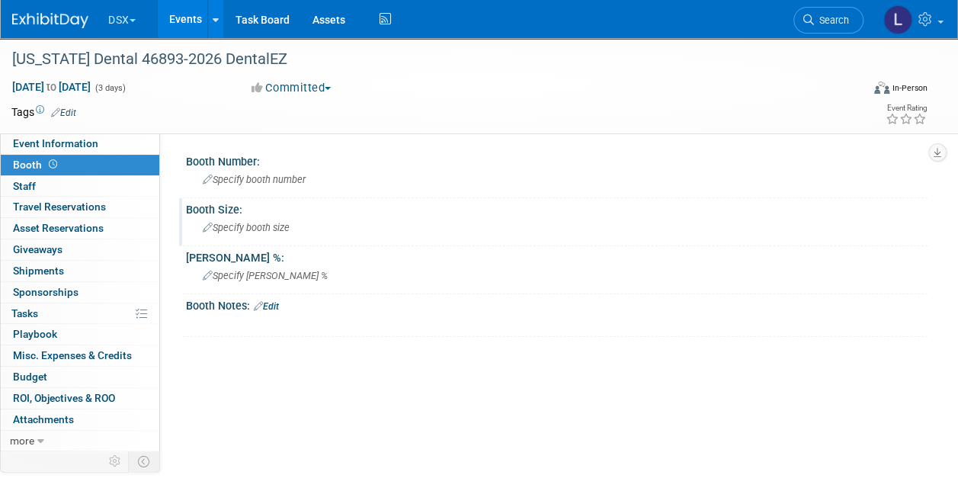
click at [294, 224] on div "Specify booth size" at bounding box center [556, 228] width 719 height 24
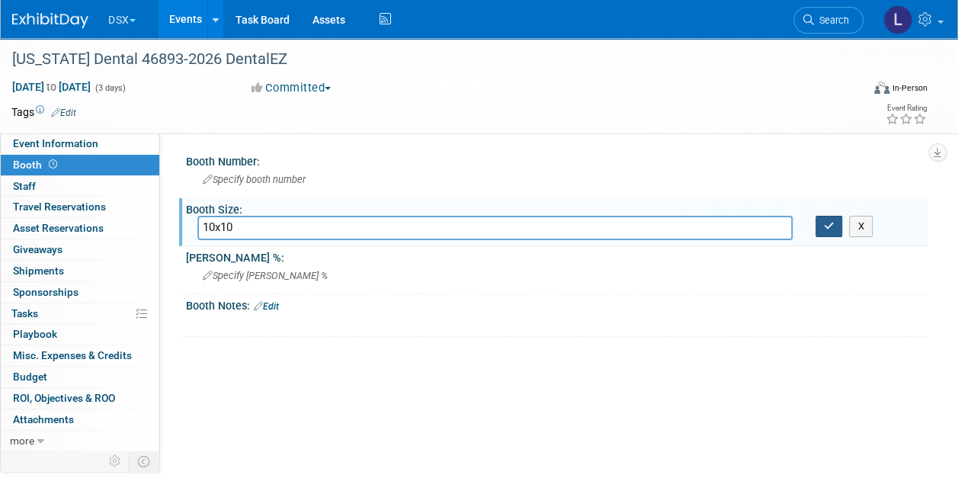
type input "10x10"
click at [821, 230] on button "button" at bounding box center [828, 226] width 27 height 21
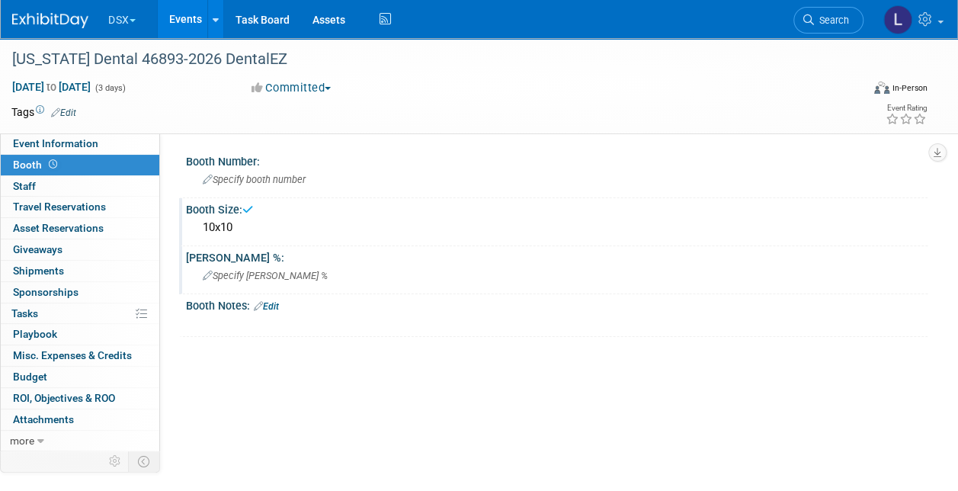
click at [250, 268] on div "Specify porter %" at bounding box center [556, 276] width 719 height 24
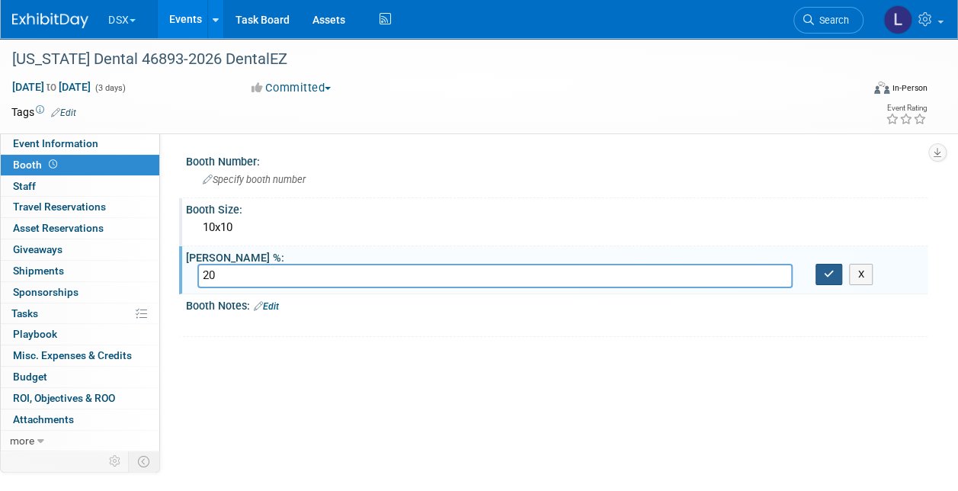
type input "20"
click at [826, 274] on icon "button" at bounding box center [829, 274] width 11 height 10
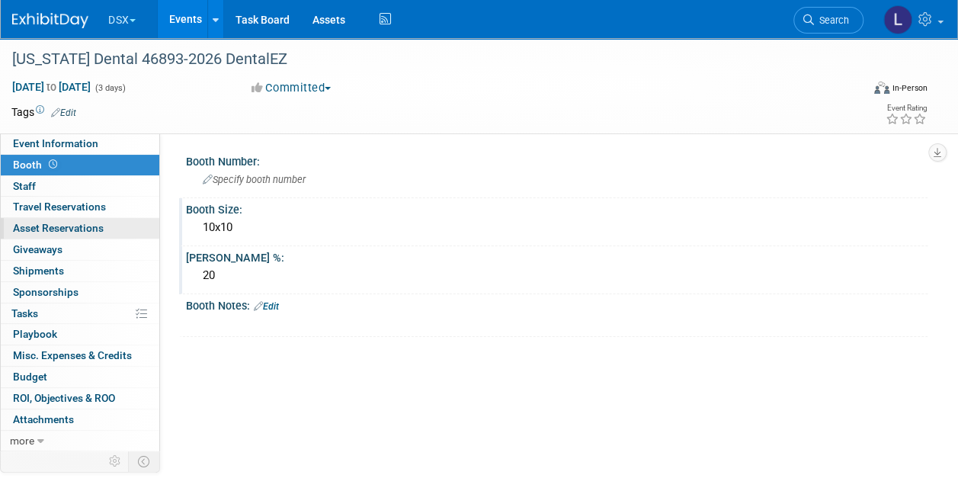
click at [72, 232] on span "Asset Reservations 0" at bounding box center [58, 228] width 91 height 12
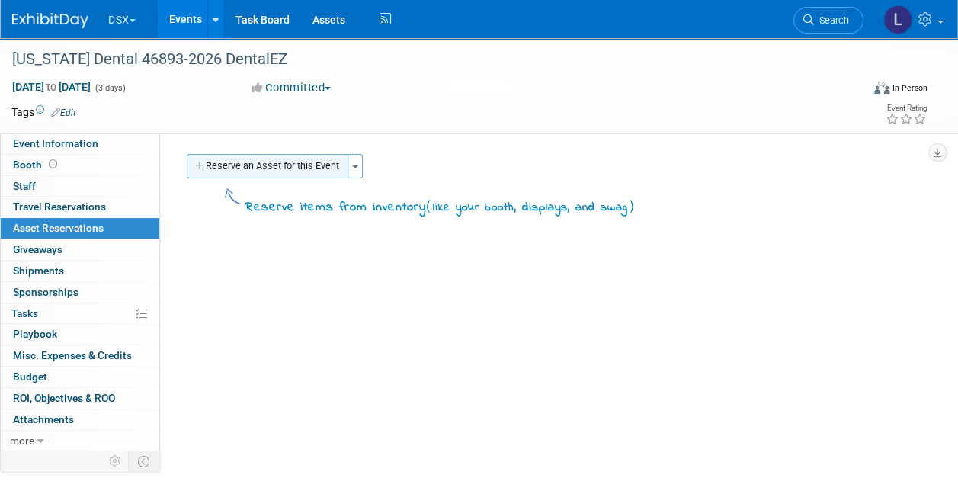
click at [288, 168] on button "Reserve an Asset for this Event" at bounding box center [268, 166] width 162 height 24
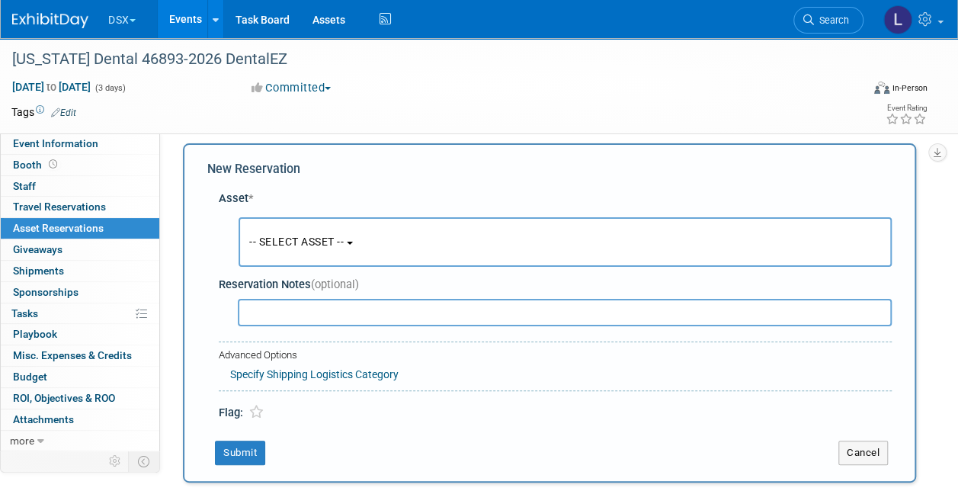
scroll to position [14, 0]
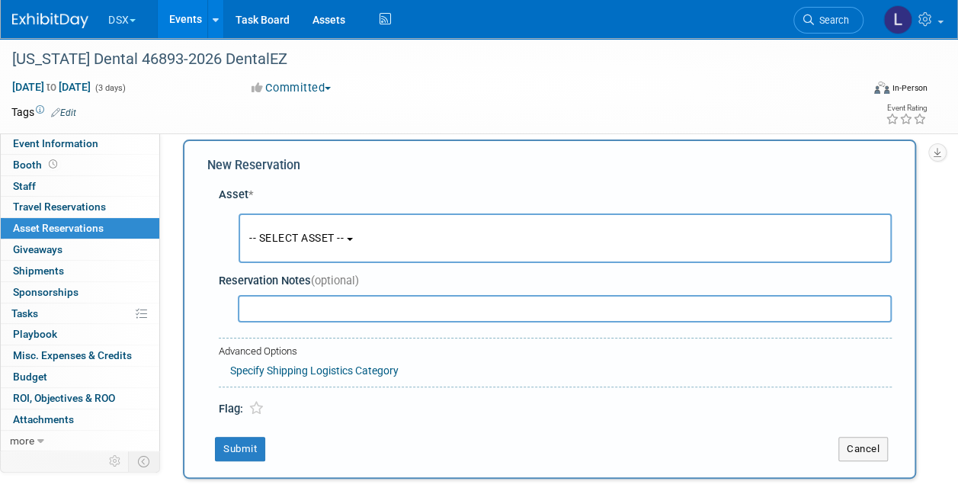
click at [303, 232] on span "-- SELECT ASSET --" at bounding box center [296, 238] width 94 height 12
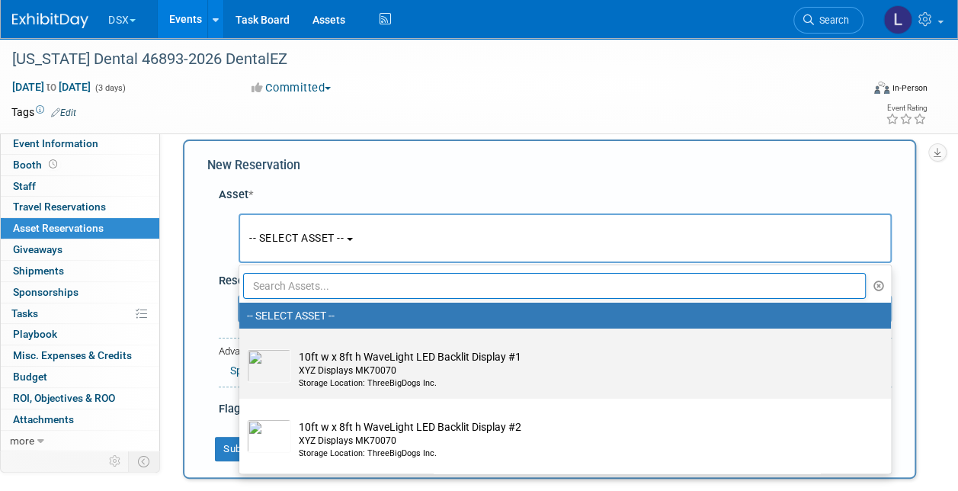
scroll to position [76, 0]
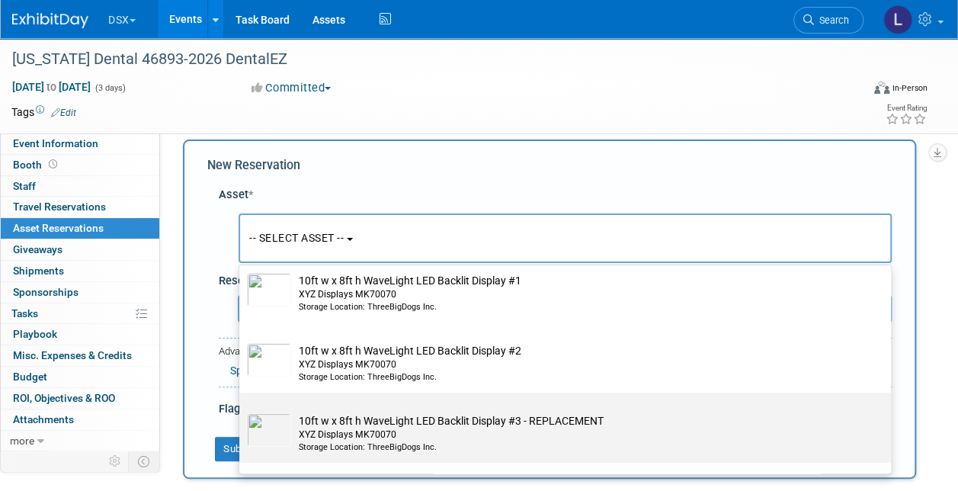
click at [393, 433] on div "XYZ Displays MK70070" at bounding box center [580, 434] width 562 height 13
click at [242, 411] on input "10ft w x 8ft h WaveLight LED Backlit Display #3 - REPLACEMENT XYZ Displays MK70…" at bounding box center [237, 406] width 10 height 10
select select "10718396"
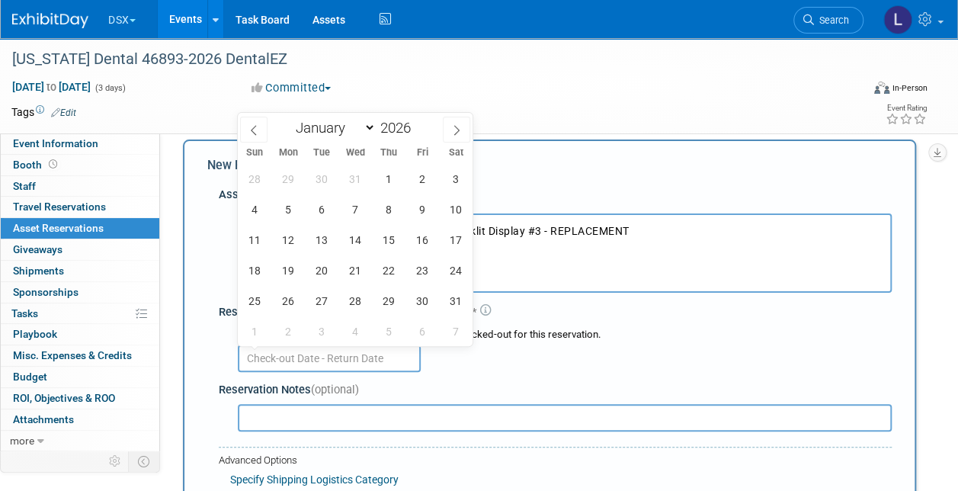
click at [314, 354] on input "text" at bounding box center [329, 357] width 183 height 27
click at [290, 211] on span "5" at bounding box center [288, 209] width 30 height 30
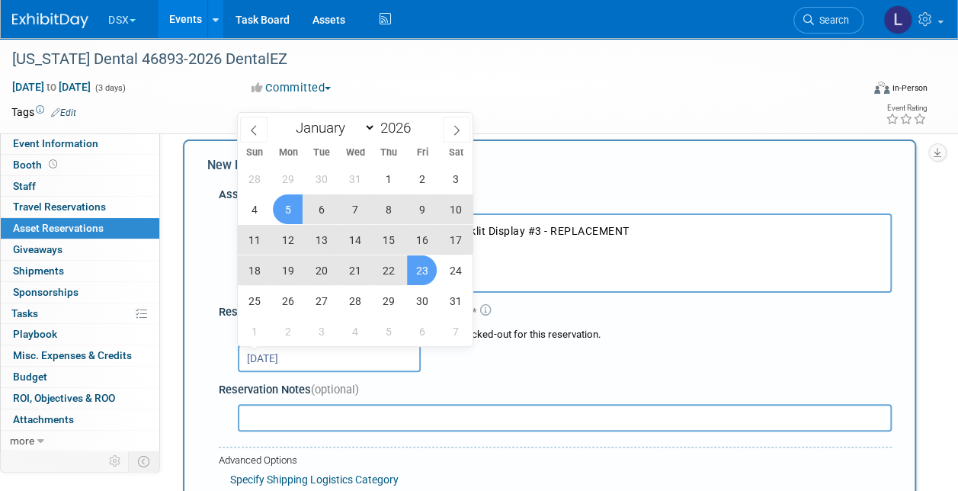
click at [430, 267] on span "23" at bounding box center [422, 270] width 30 height 30
type input "Jan 5, 2026 to Jan 23, 2026"
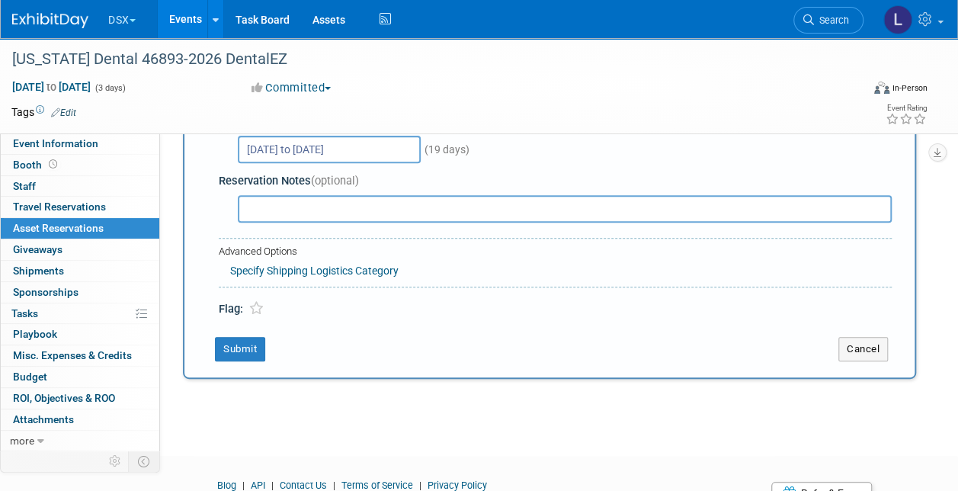
scroll to position [243, 0]
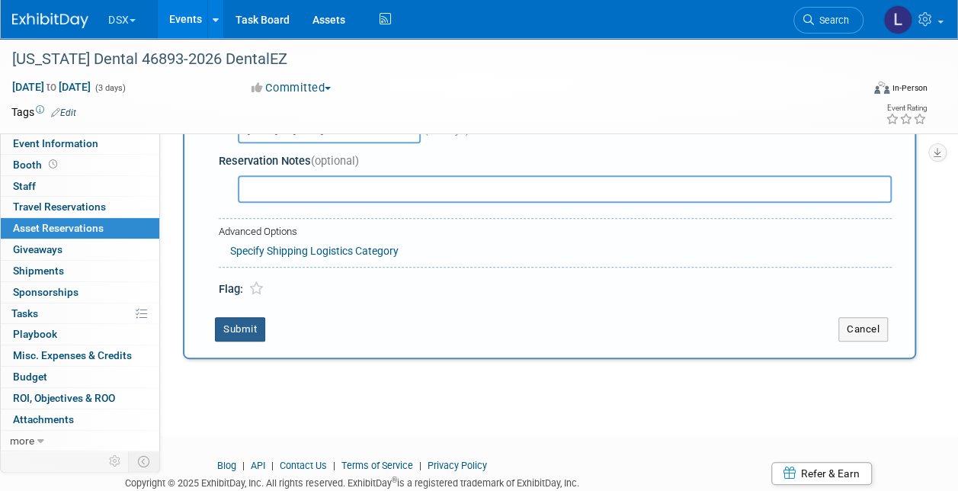
click at [235, 329] on button "Submit" at bounding box center [240, 329] width 50 height 24
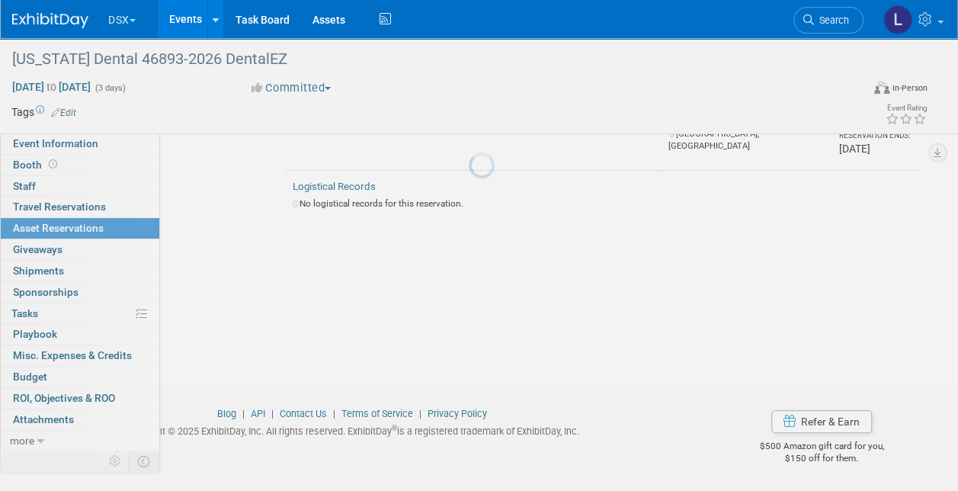
scroll to position [18, 0]
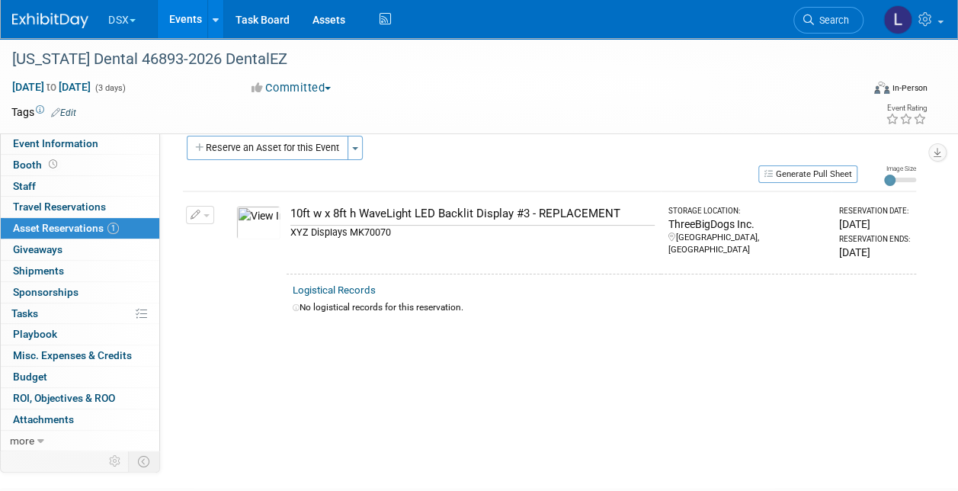
click at [183, 21] on link "Events" at bounding box center [186, 19] width 56 height 38
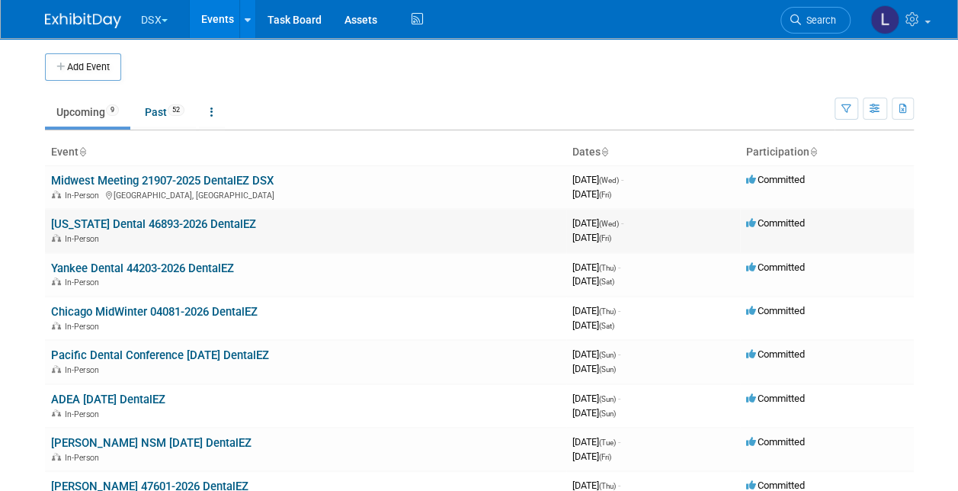
click at [120, 217] on link "[US_STATE] Dental 46893-2026 DentalEZ" at bounding box center [153, 224] width 205 height 14
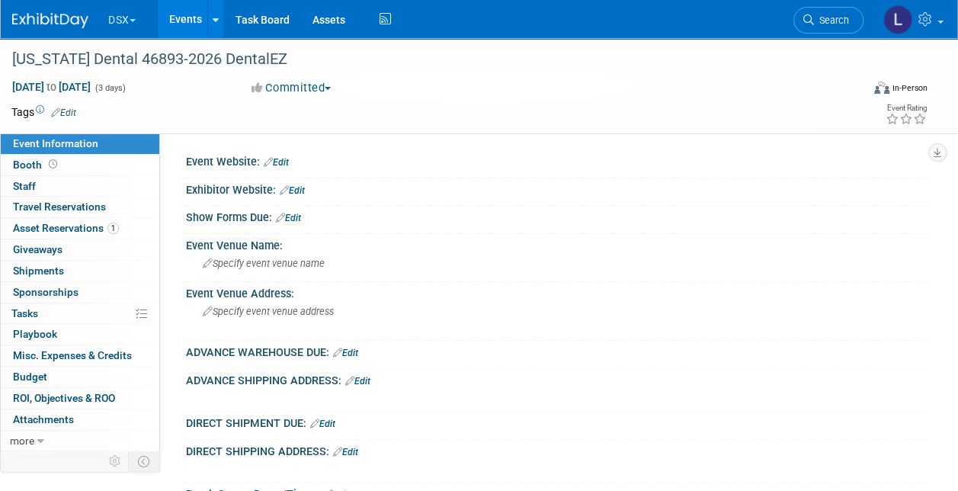
click at [299, 187] on link "Edit" at bounding box center [292, 190] width 25 height 11
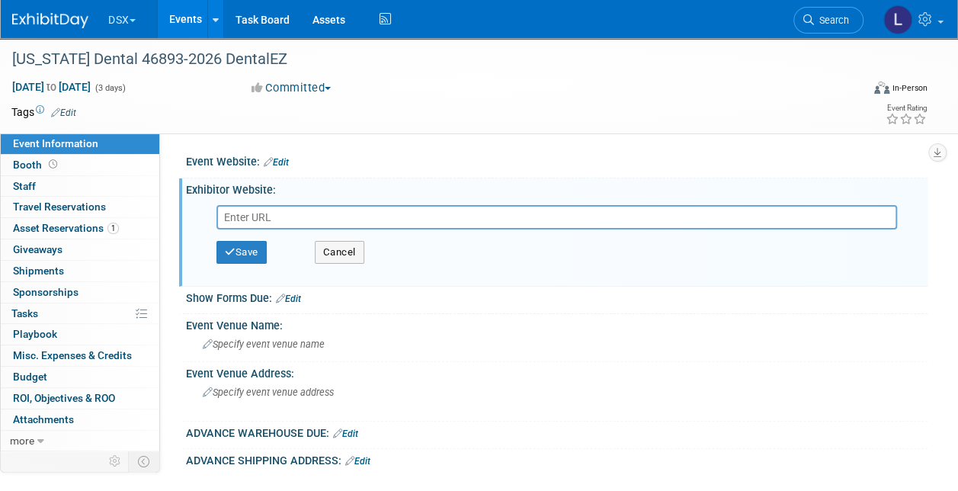
click at [279, 162] on link "Edit" at bounding box center [276, 162] width 25 height 11
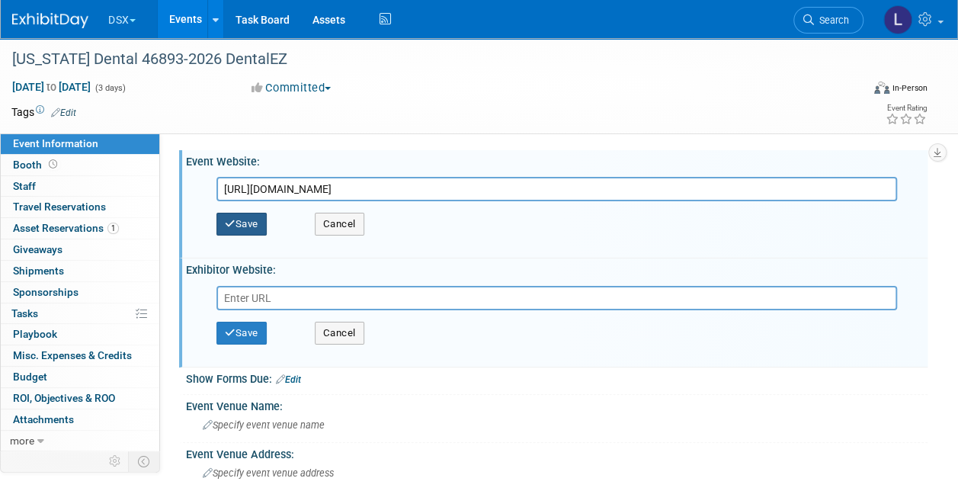
type input "[URL][DOMAIN_NAME]"
click at [234, 225] on icon "button" at bounding box center [230, 224] width 11 height 10
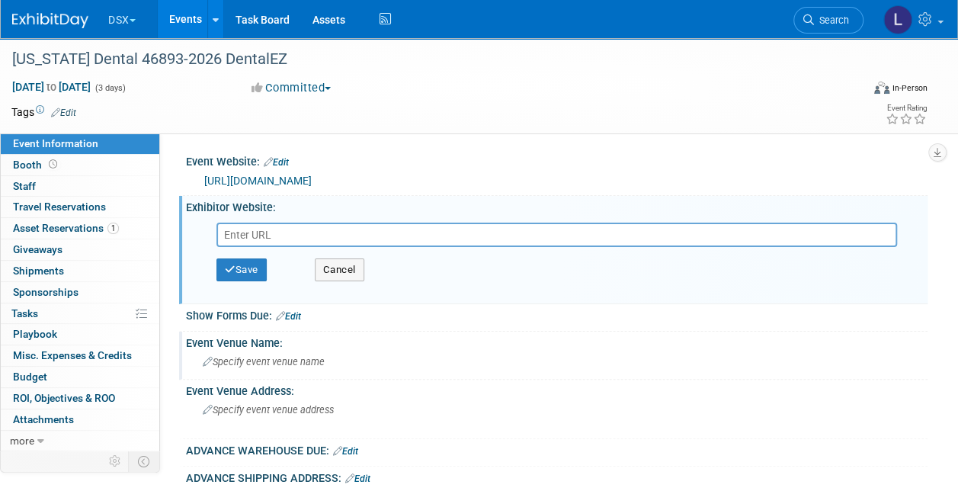
click at [228, 358] on span "Specify event venue name" at bounding box center [264, 361] width 122 height 11
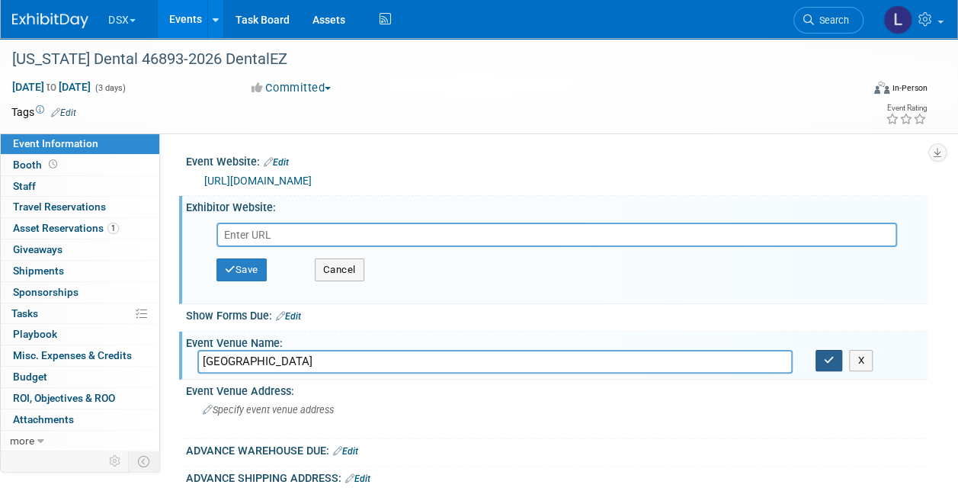
type input "[GEOGRAPHIC_DATA]"
drag, startPoint x: 833, startPoint y: 357, endPoint x: 755, endPoint y: 351, distance: 78.0
click at [829, 357] on icon "button" at bounding box center [829, 360] width 11 height 10
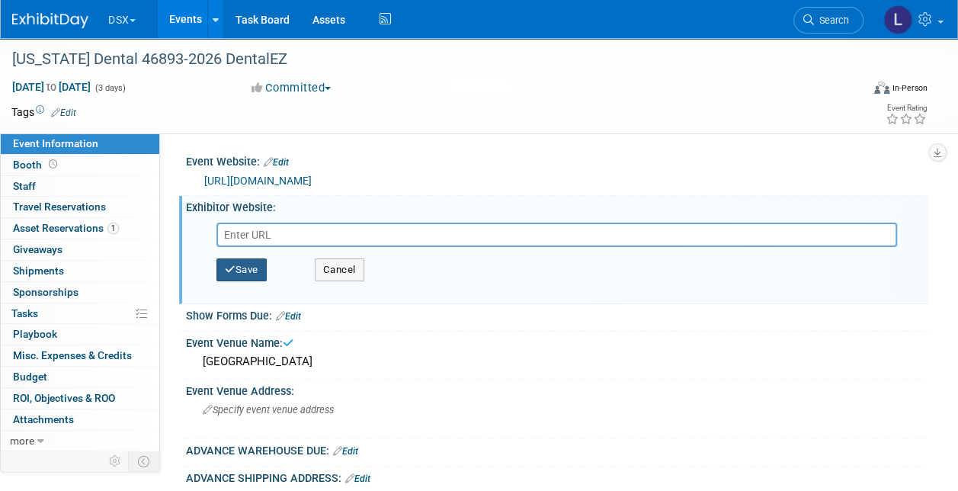
click at [255, 270] on button "Save" at bounding box center [241, 269] width 50 height 23
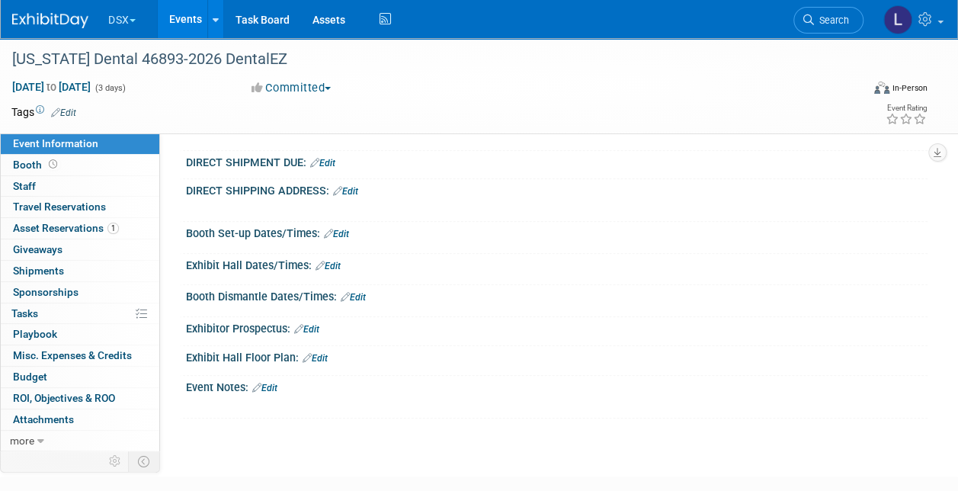
scroll to position [366, 0]
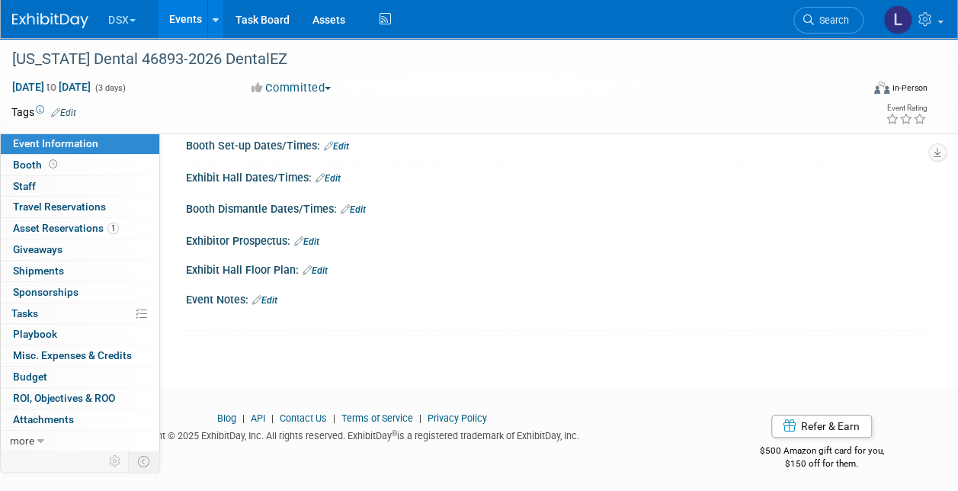
click at [272, 296] on link "Edit" at bounding box center [264, 300] width 25 height 11
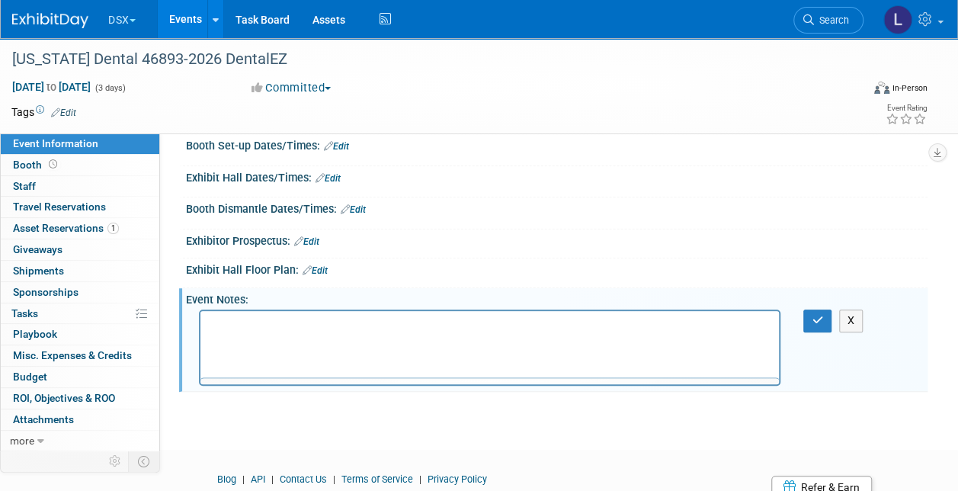
scroll to position [0, 0]
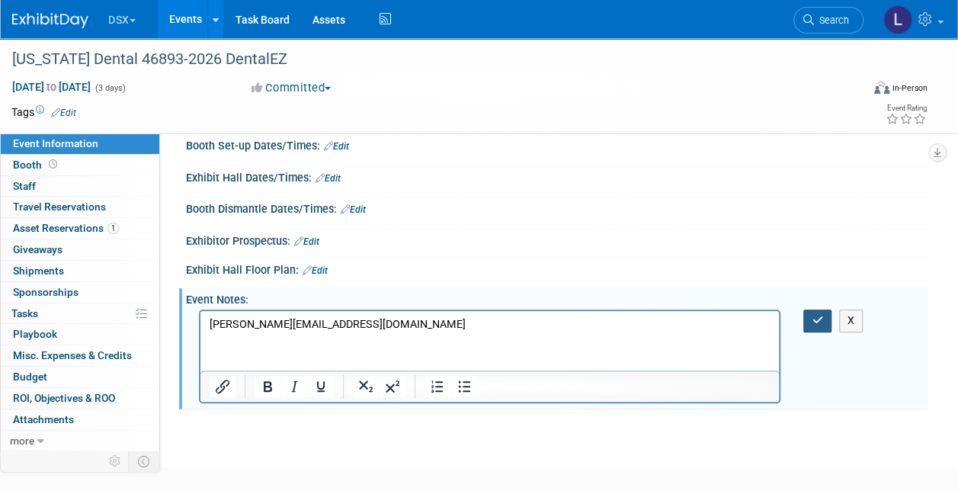
click at [812, 319] on icon "button" at bounding box center [817, 320] width 11 height 11
